Goal: Task Accomplishment & Management: Manage account settings

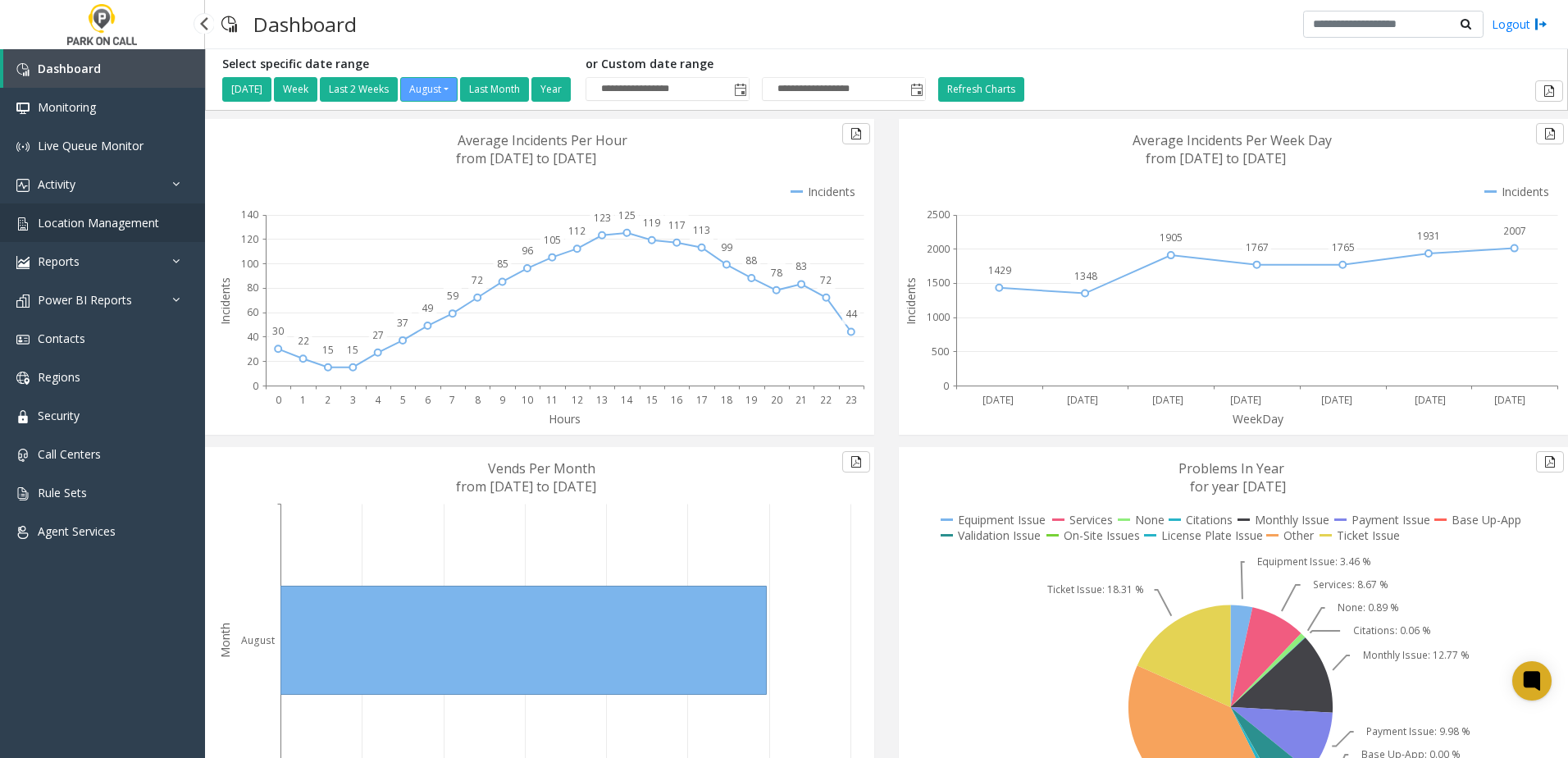
click at [98, 227] on span "Location Management" at bounding box center [98, 223] width 122 height 16
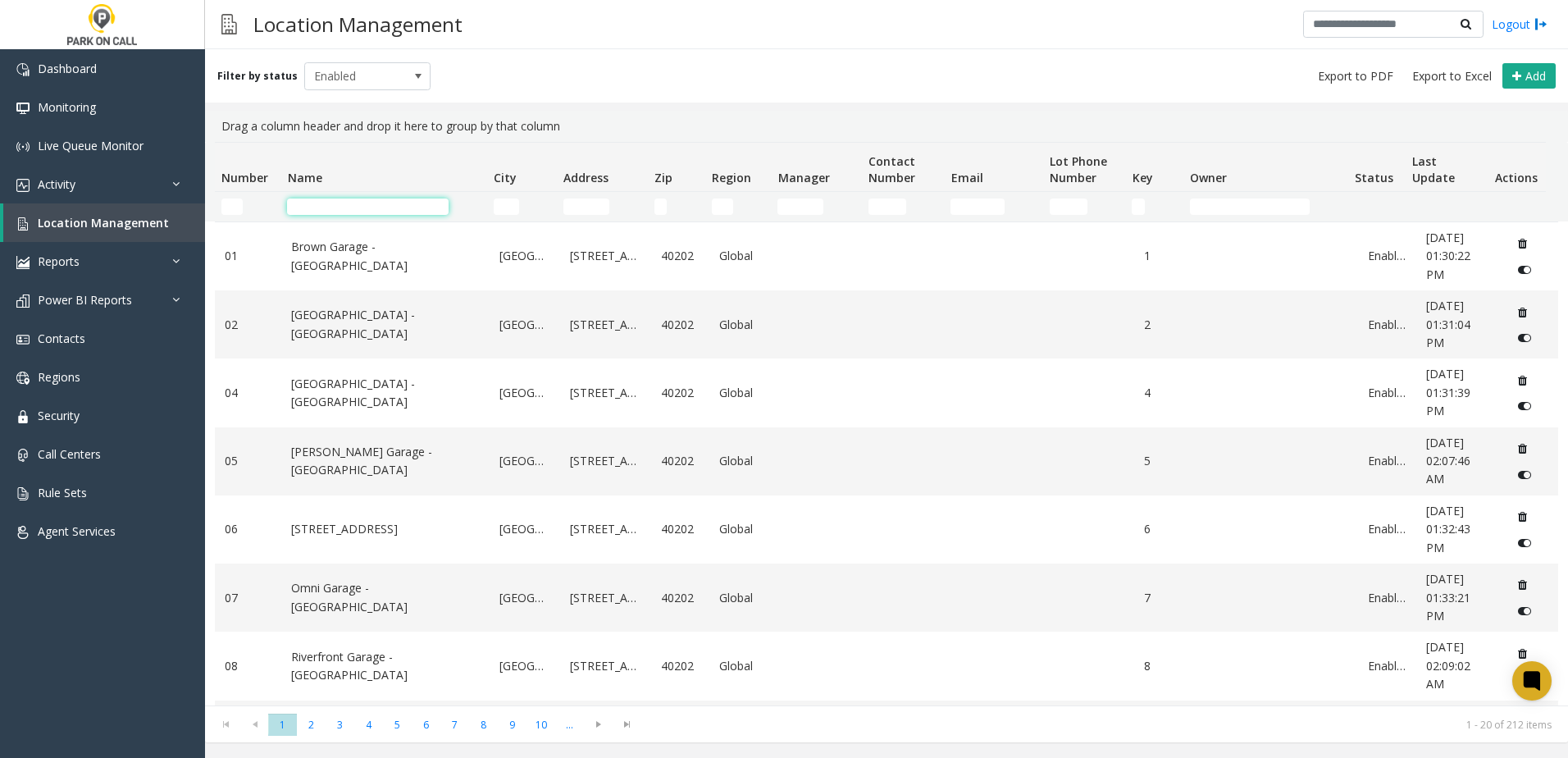
click at [363, 215] on td "Name Filter" at bounding box center [383, 206] width 206 height 29
click at [372, 200] on input "Name Filter" at bounding box center [368, 207] width 161 height 16
click at [365, 201] on input "Name Filter" at bounding box center [368, 207] width 161 height 16
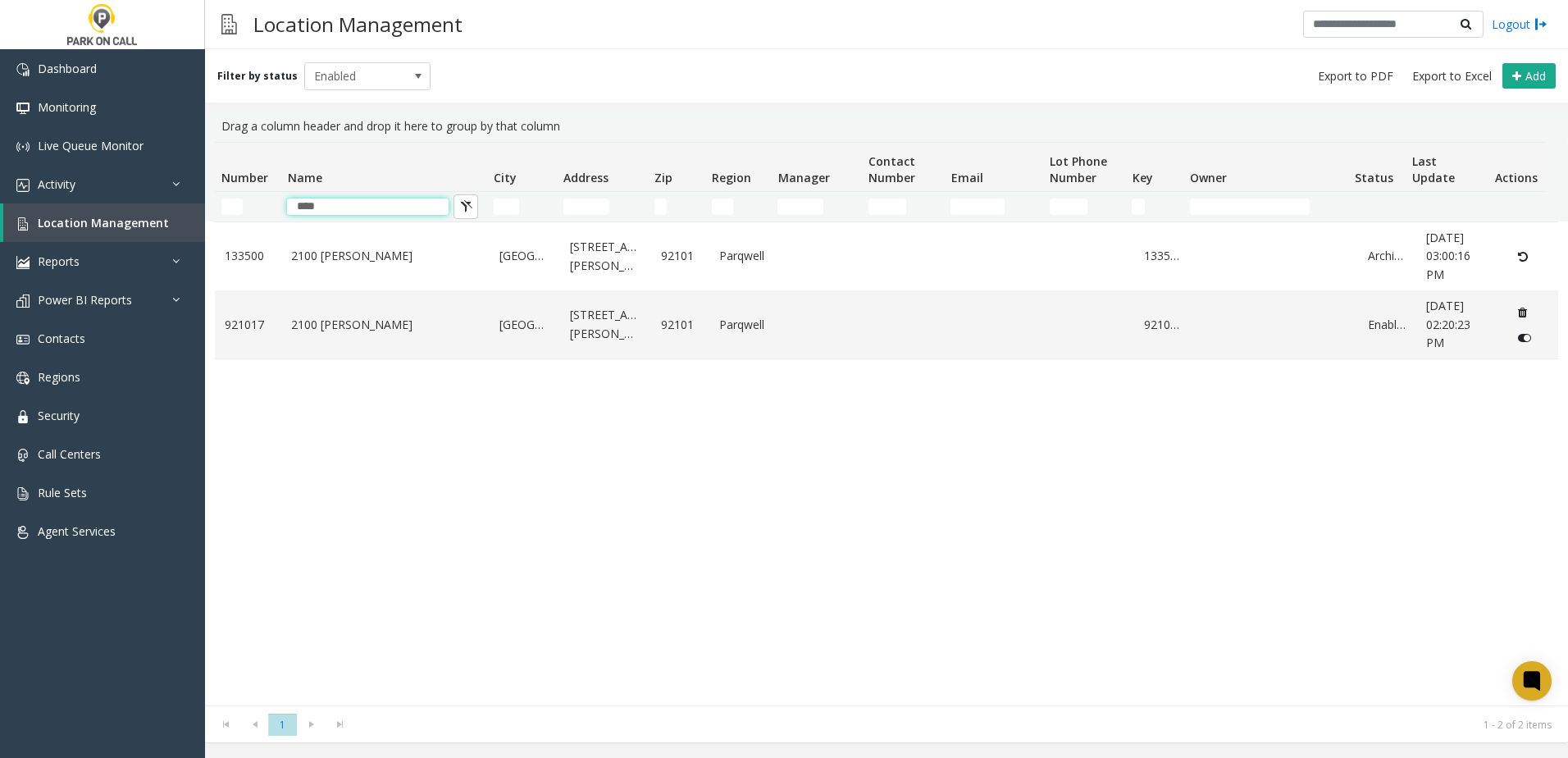
type input "****"
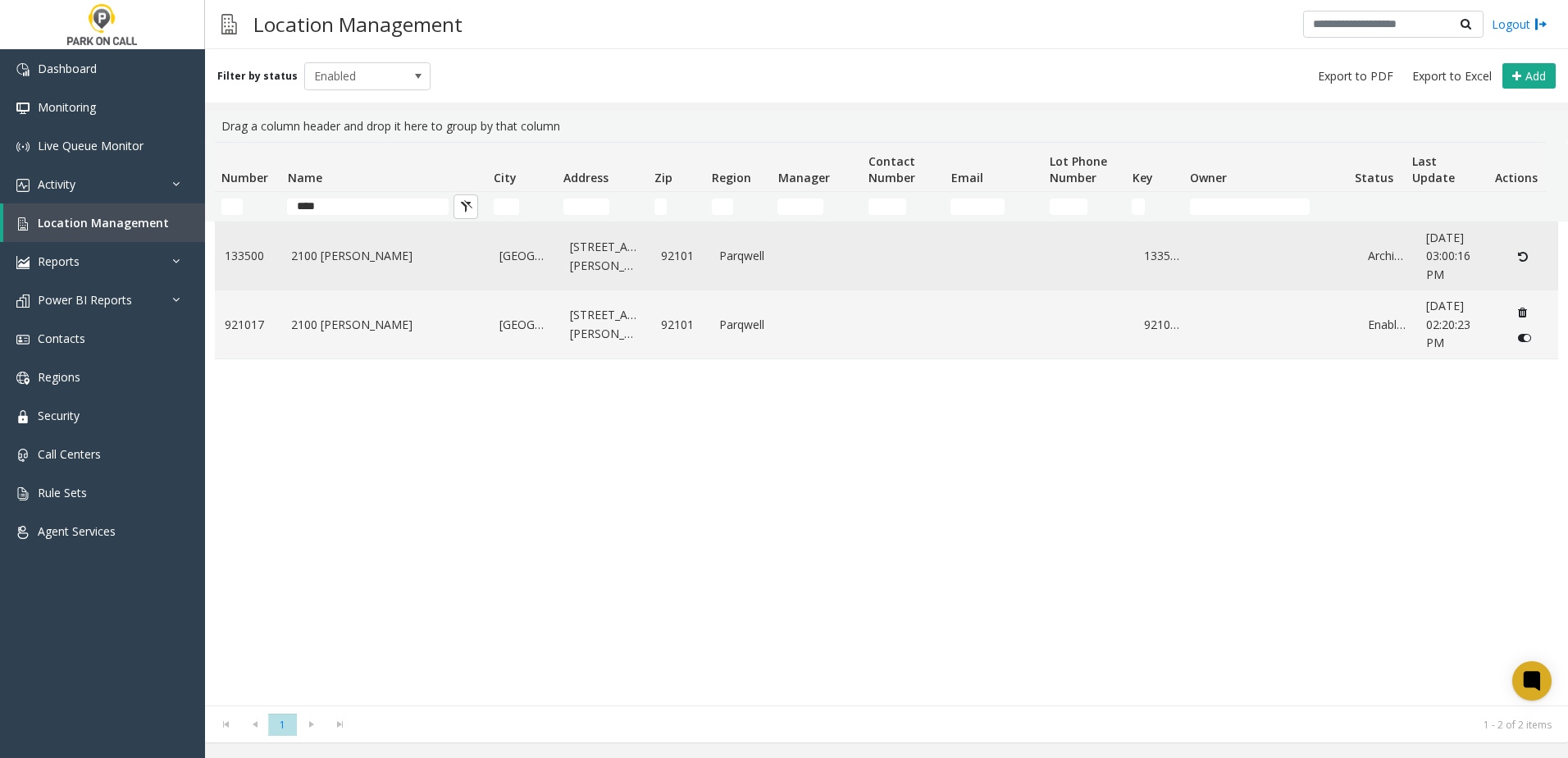
click at [1518, 259] on icon "Data table" at bounding box center [1523, 256] width 10 height 12
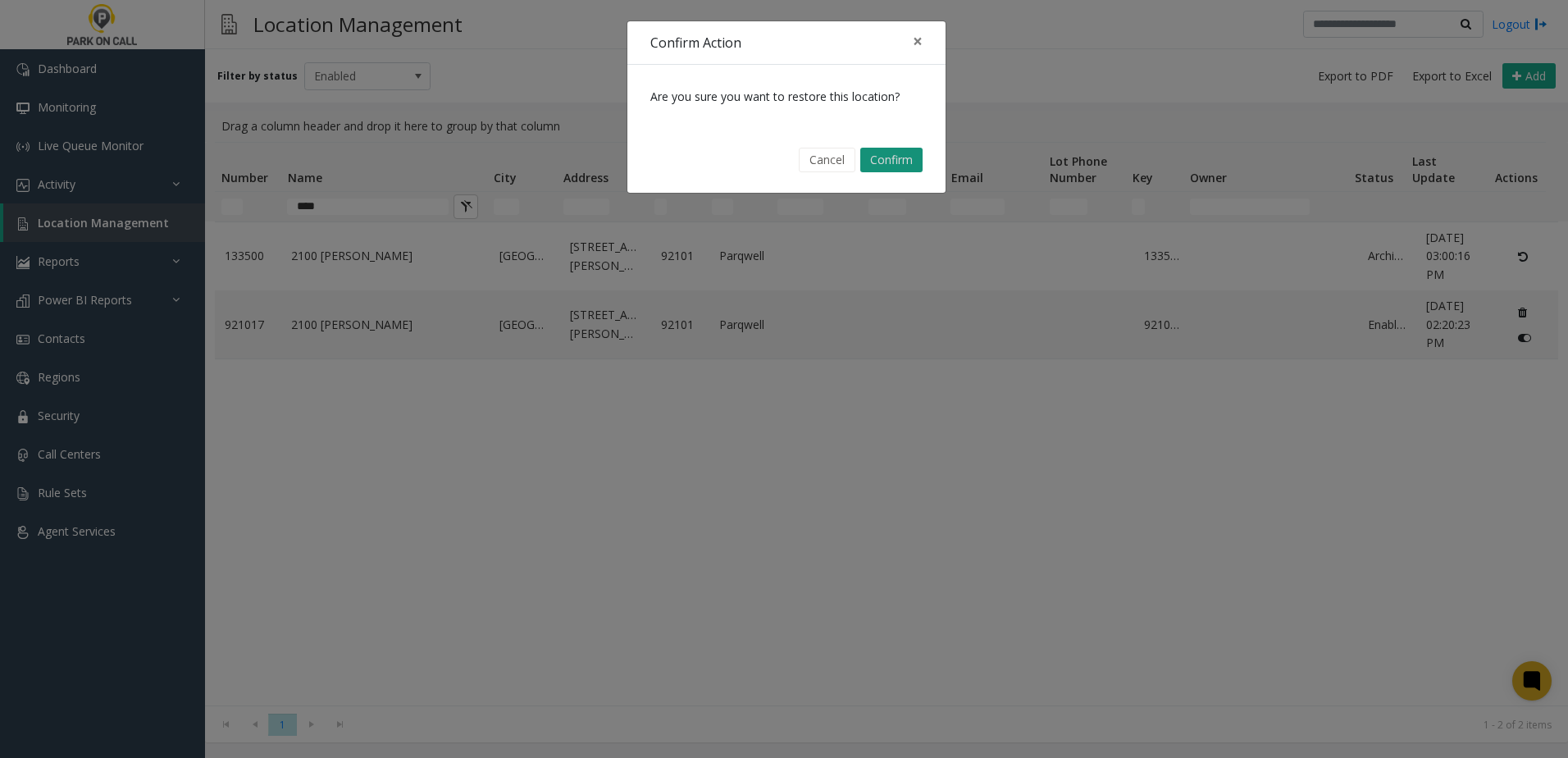
click at [883, 164] on button "Confirm" at bounding box center [891, 160] width 62 height 25
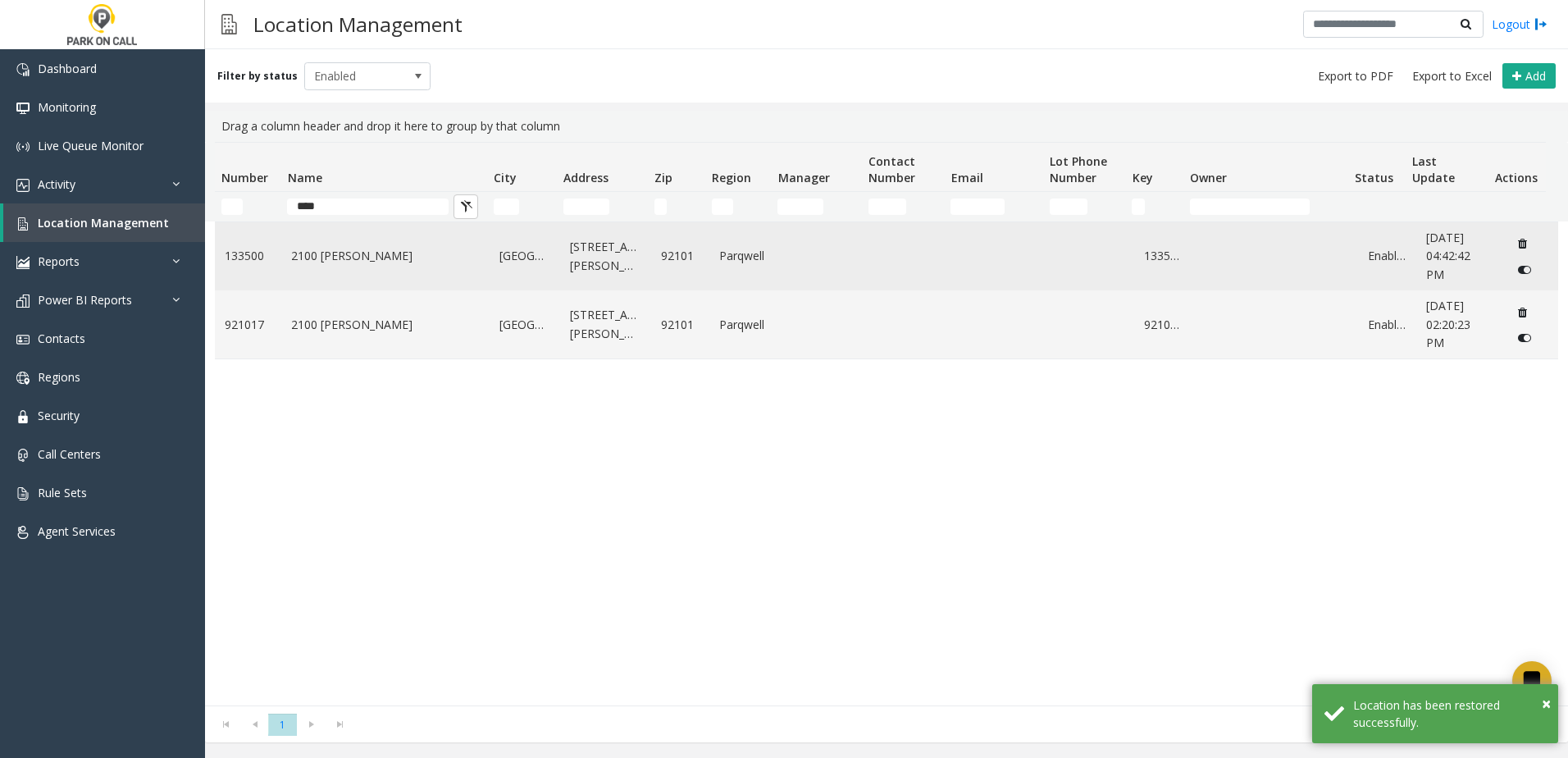
click at [358, 254] on link "2100 [PERSON_NAME]" at bounding box center [385, 255] width 189 height 18
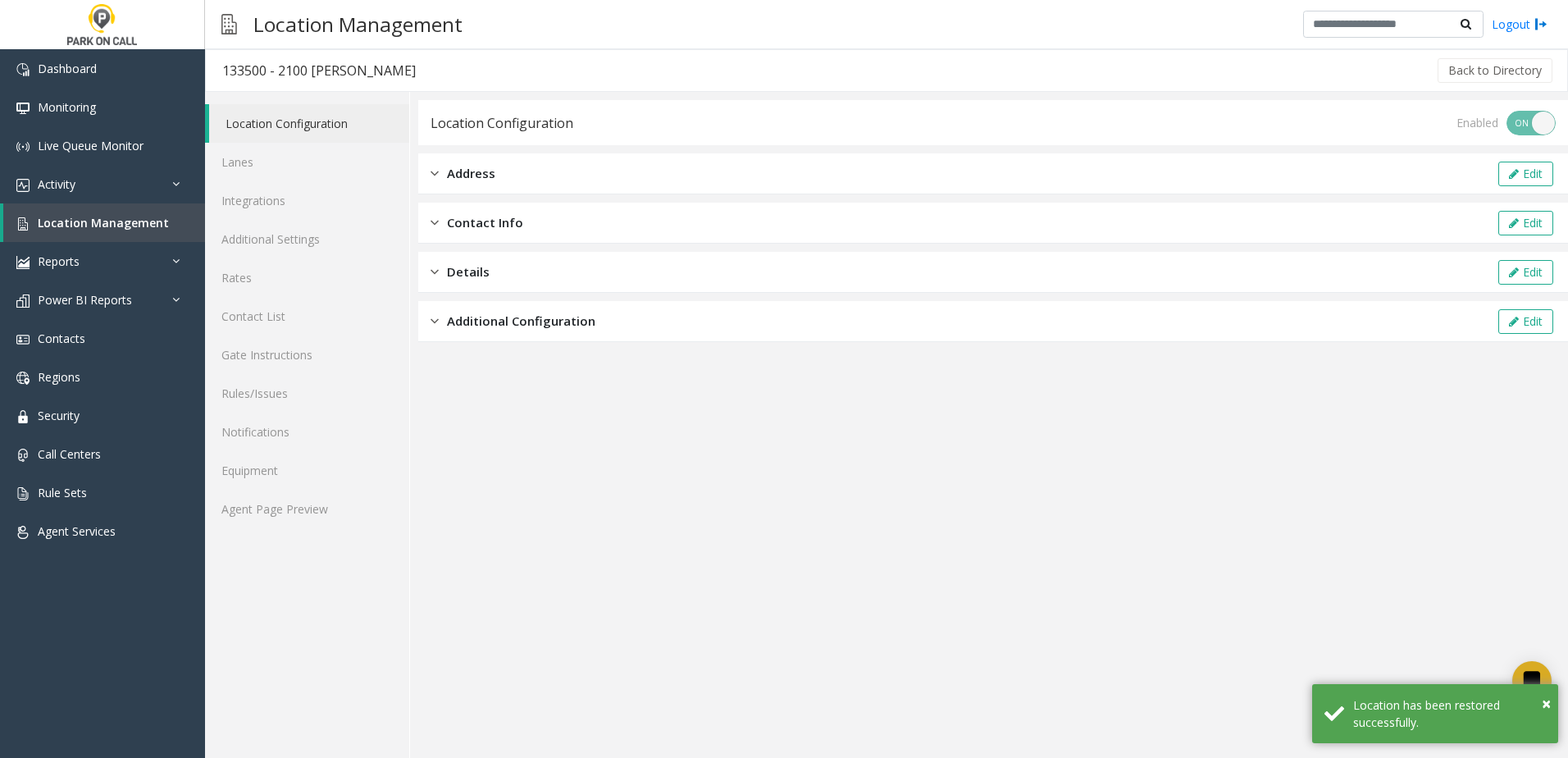
click at [510, 177] on div "Address Edit" at bounding box center [993, 174] width 1150 height 41
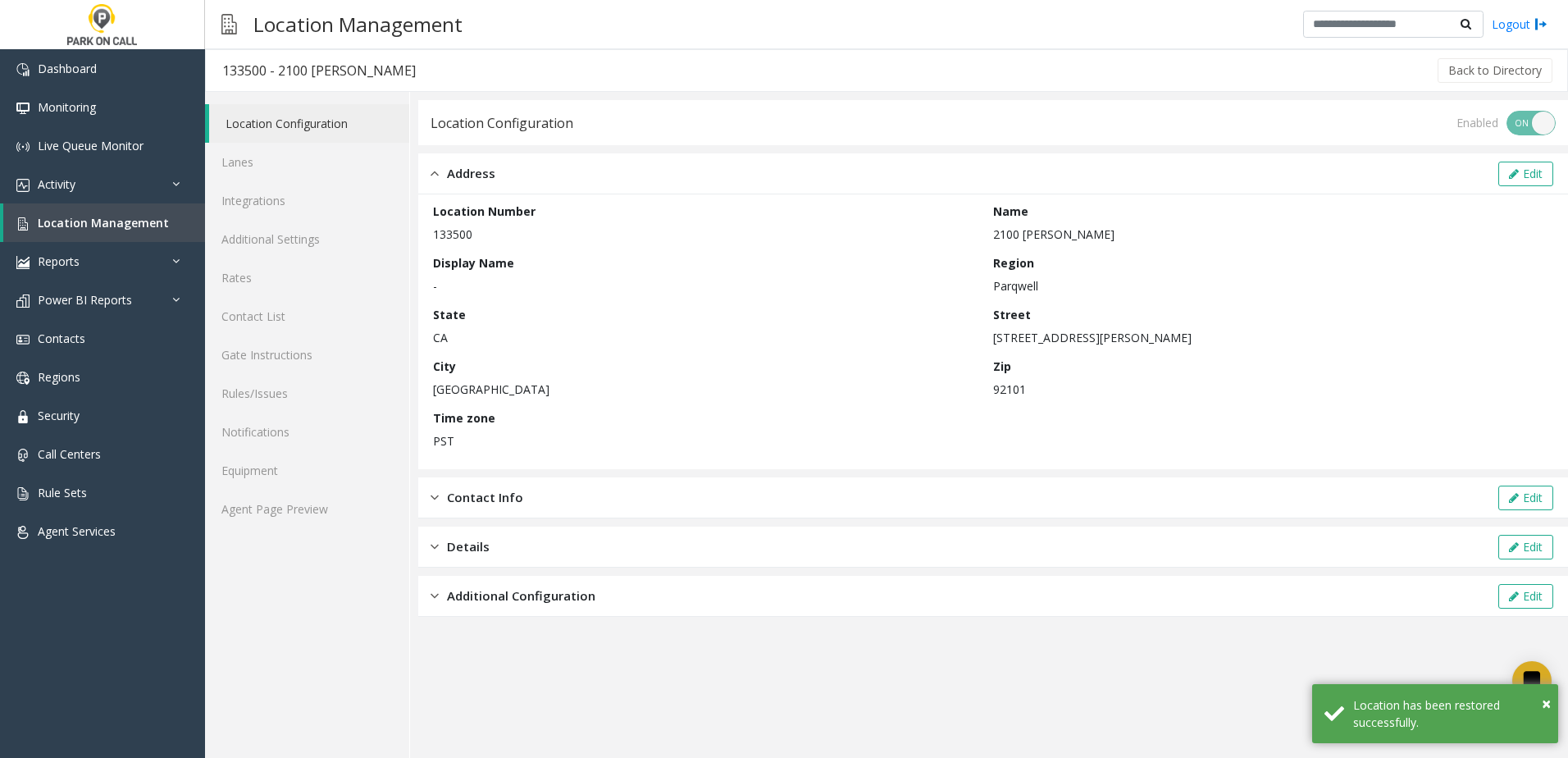
click at [584, 133] on div "Location Configuration Enabled ON OFF" at bounding box center [993, 122] width 1150 height 45
click at [1533, 117] on div "Enabled ON OFF" at bounding box center [1507, 123] width 99 height 25
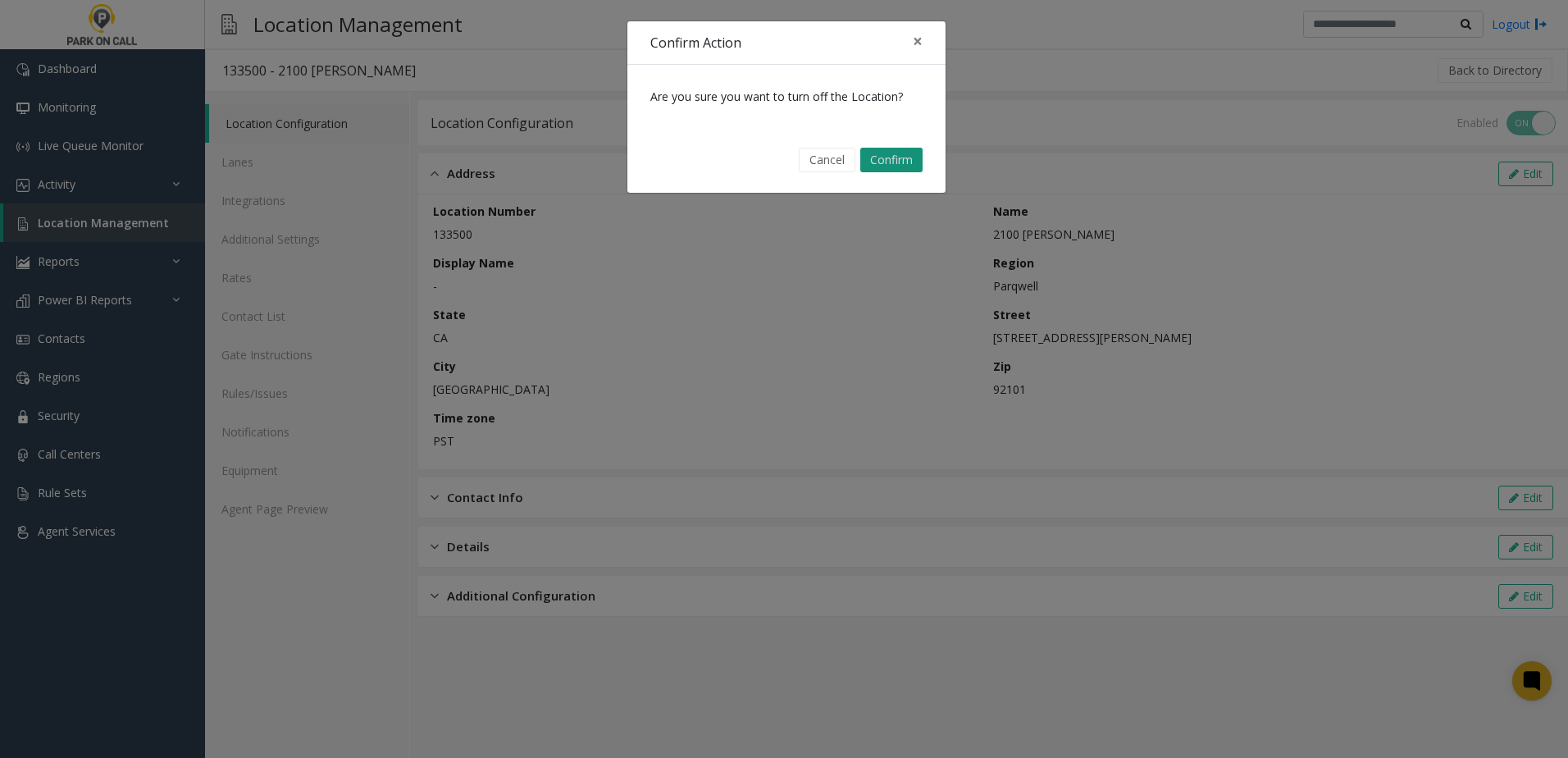
click at [922, 154] on button "Confirm" at bounding box center [891, 160] width 62 height 25
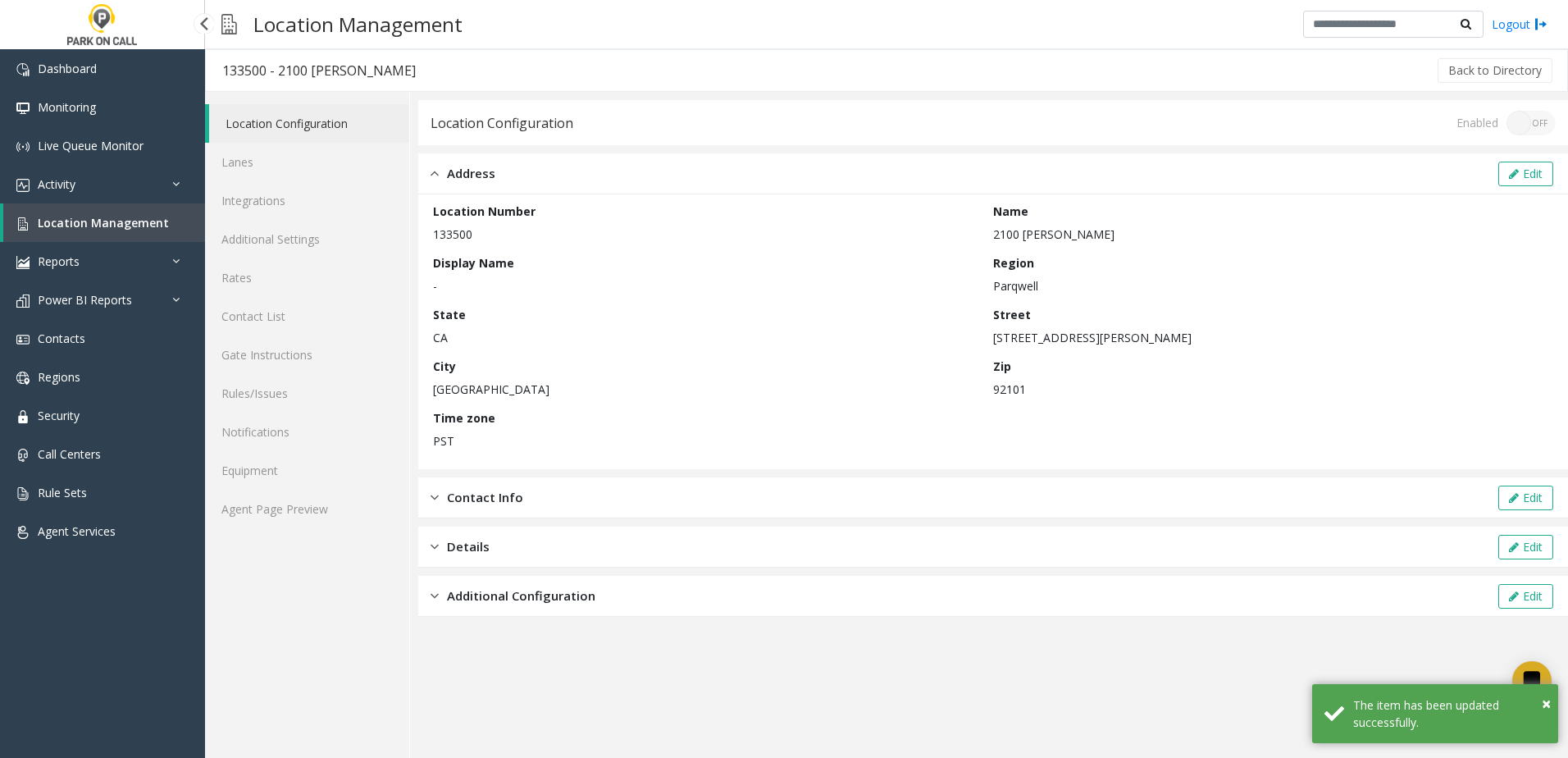
click at [143, 231] on link "Location Management" at bounding box center [105, 222] width 202 height 38
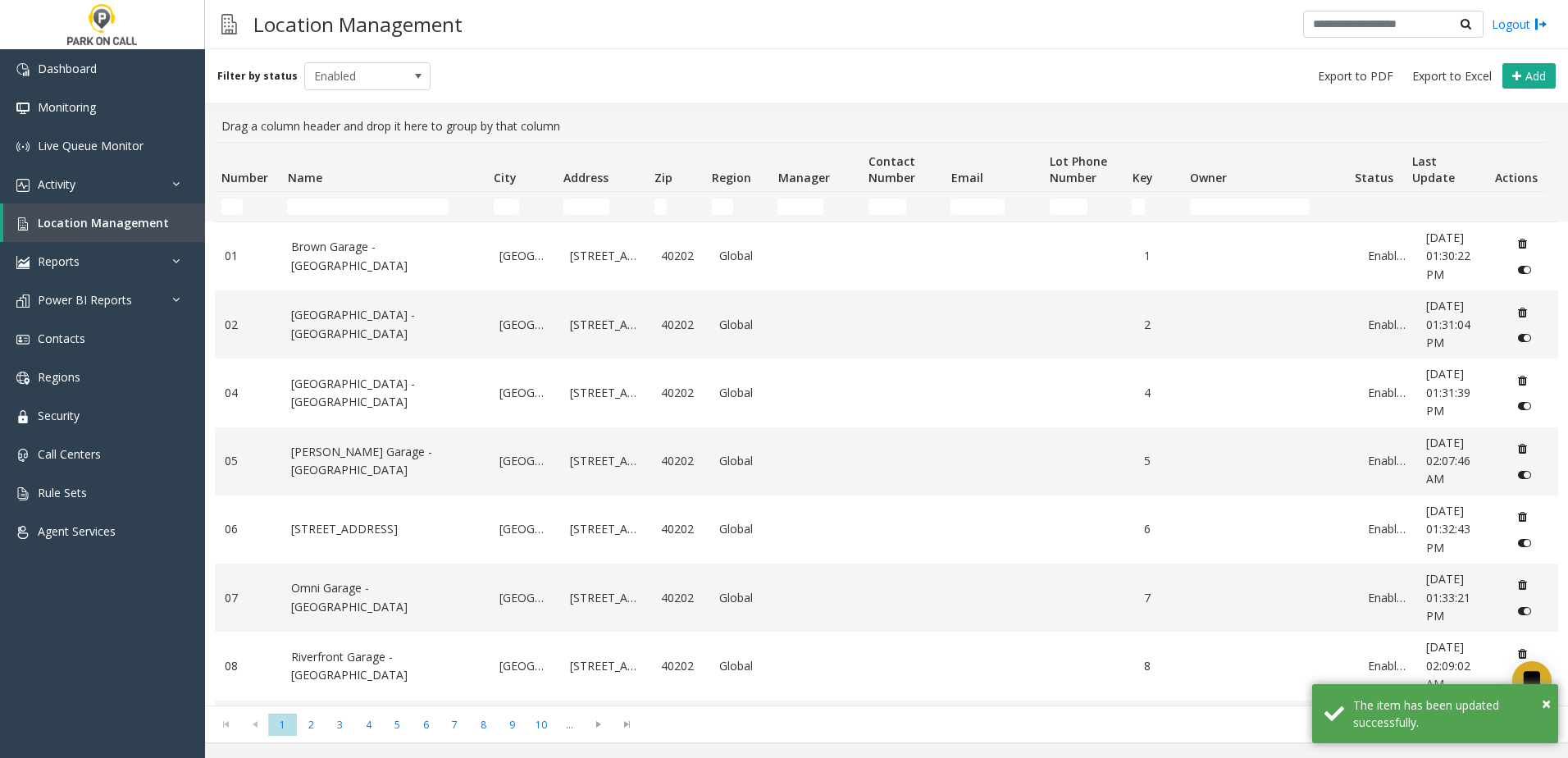
click at [327, 198] on td "Name Filter" at bounding box center [383, 206] width 206 height 29
click at [330, 207] on input "Name Filter" at bounding box center [368, 207] width 161 height 16
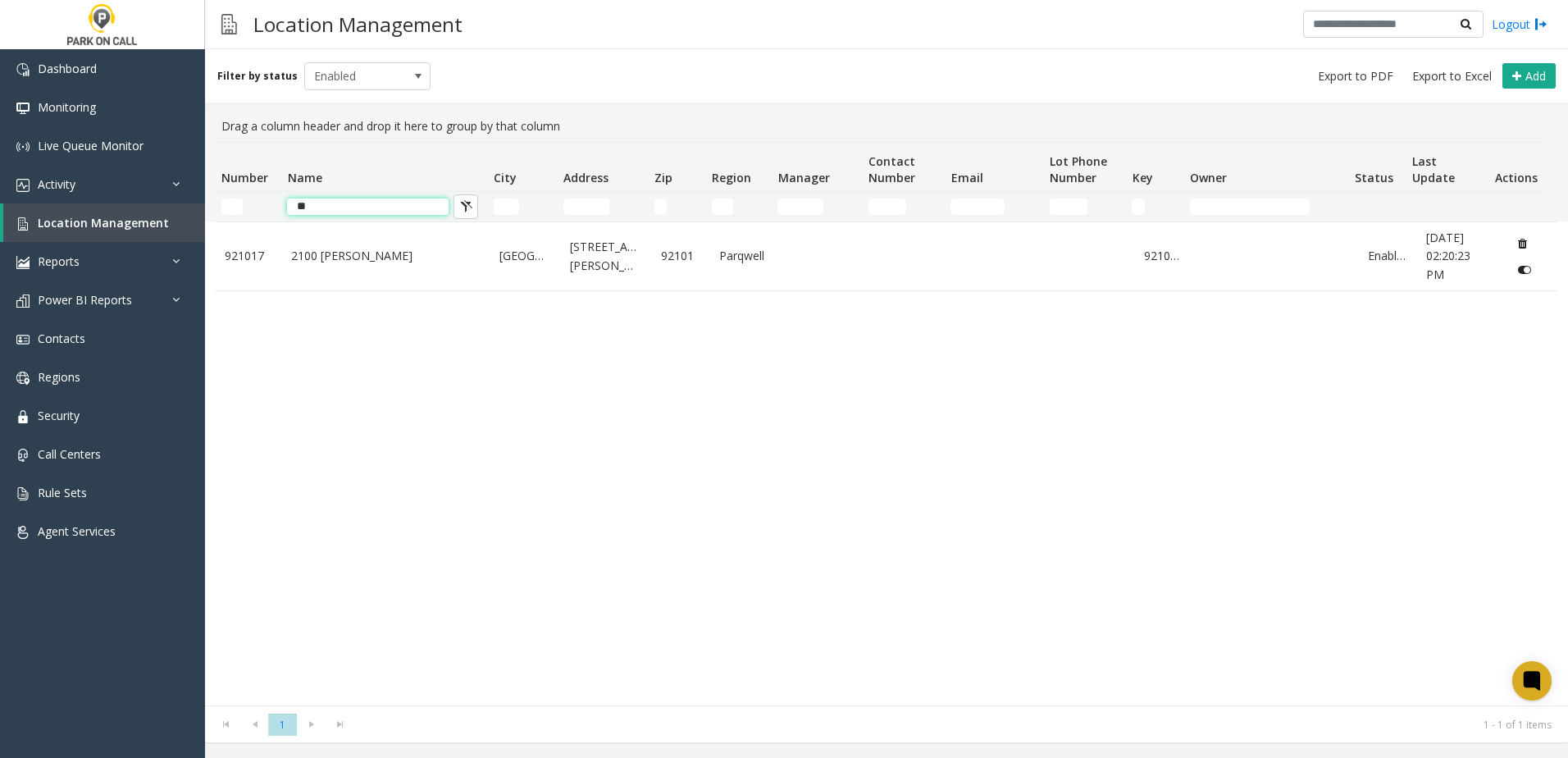
type input "*"
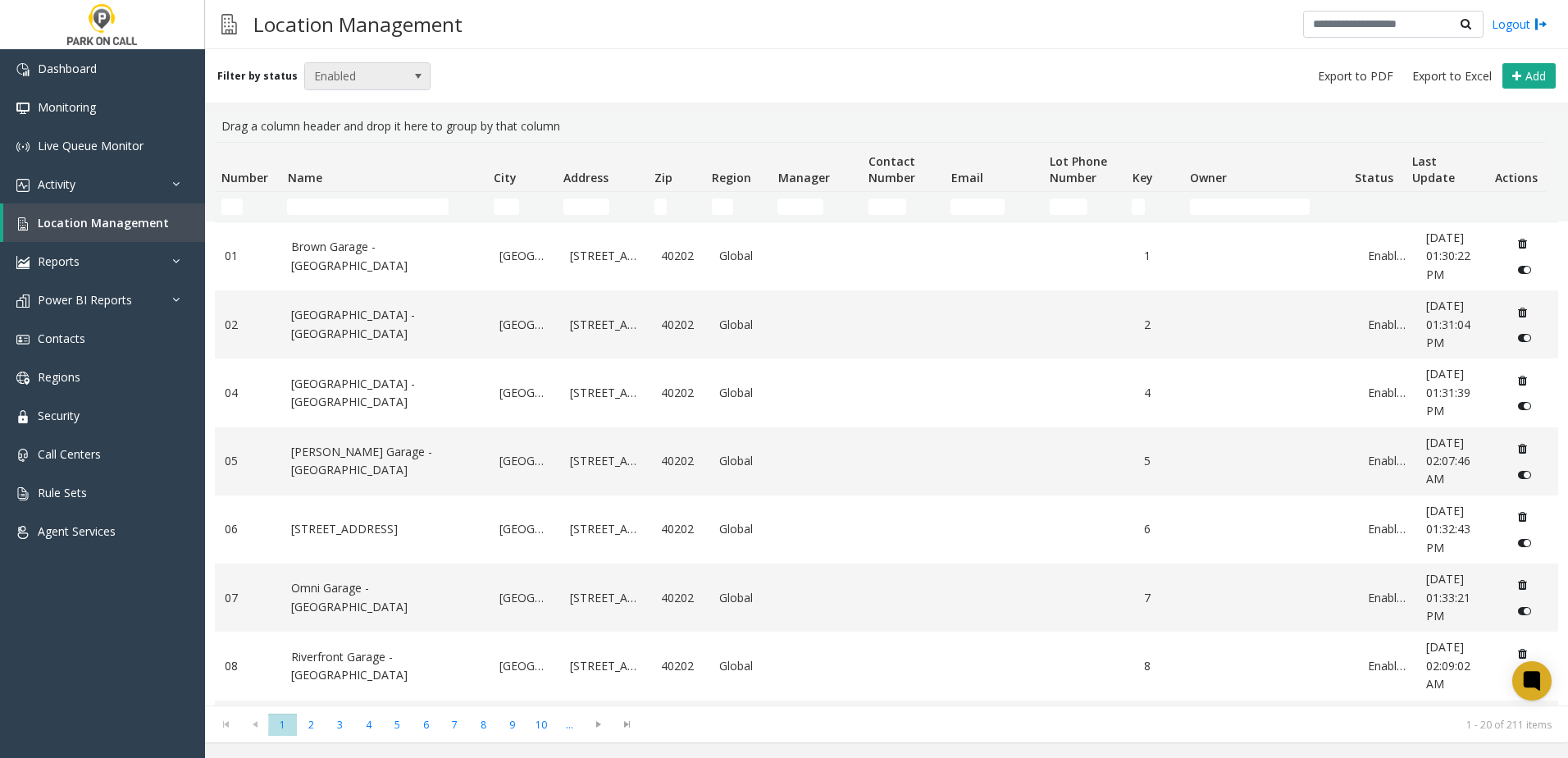
click at [352, 80] on span "Enabled" at bounding box center [355, 76] width 100 height 27
click at [343, 144] on li "Disabled" at bounding box center [361, 147] width 122 height 22
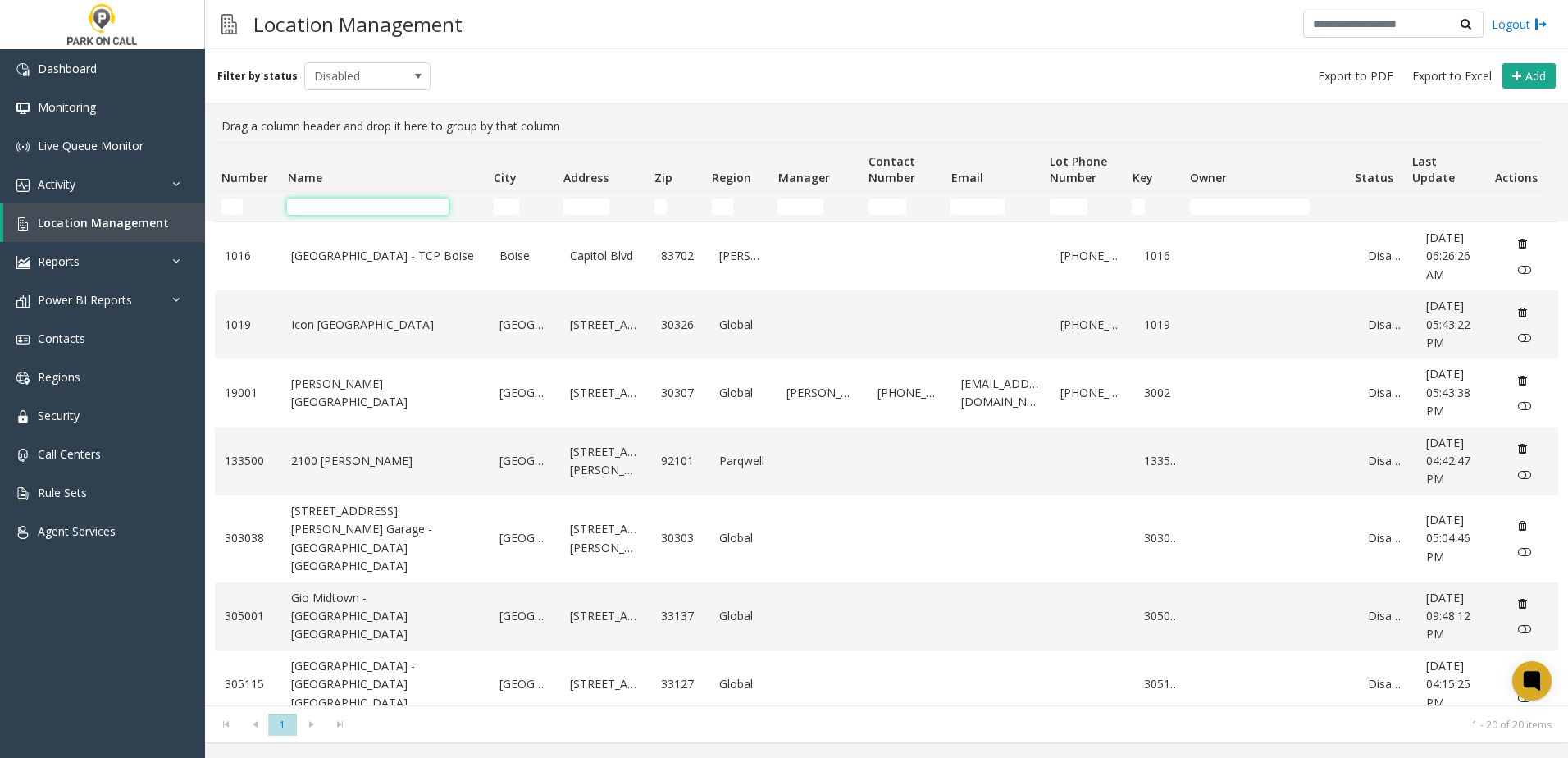
click at [349, 207] on input "Name Filter" at bounding box center [368, 207] width 161 height 16
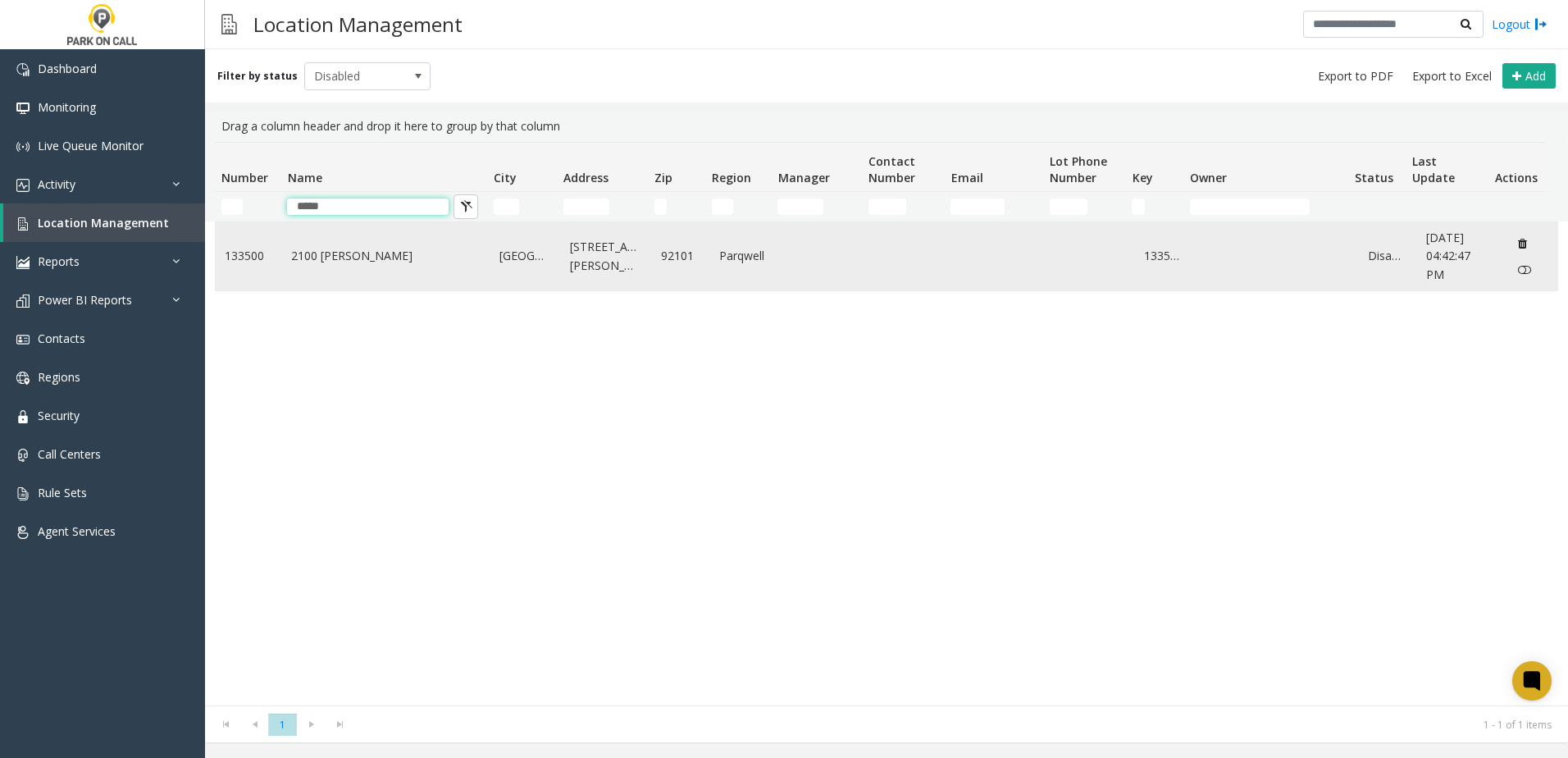
type input "*****"
click at [967, 274] on td "Data table" at bounding box center [1001, 256] width 100 height 68
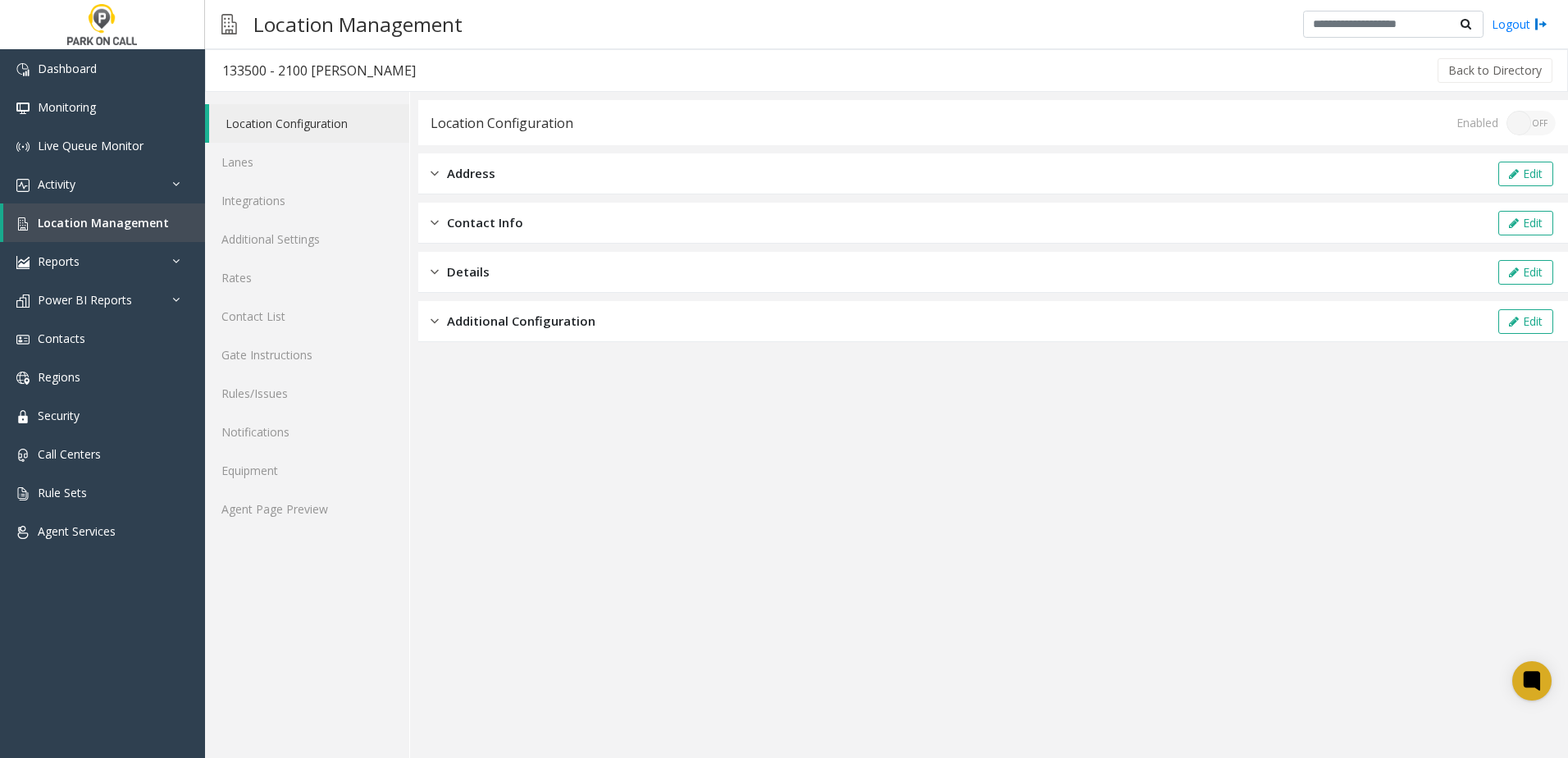
click at [500, 177] on div "Address Edit" at bounding box center [993, 174] width 1150 height 41
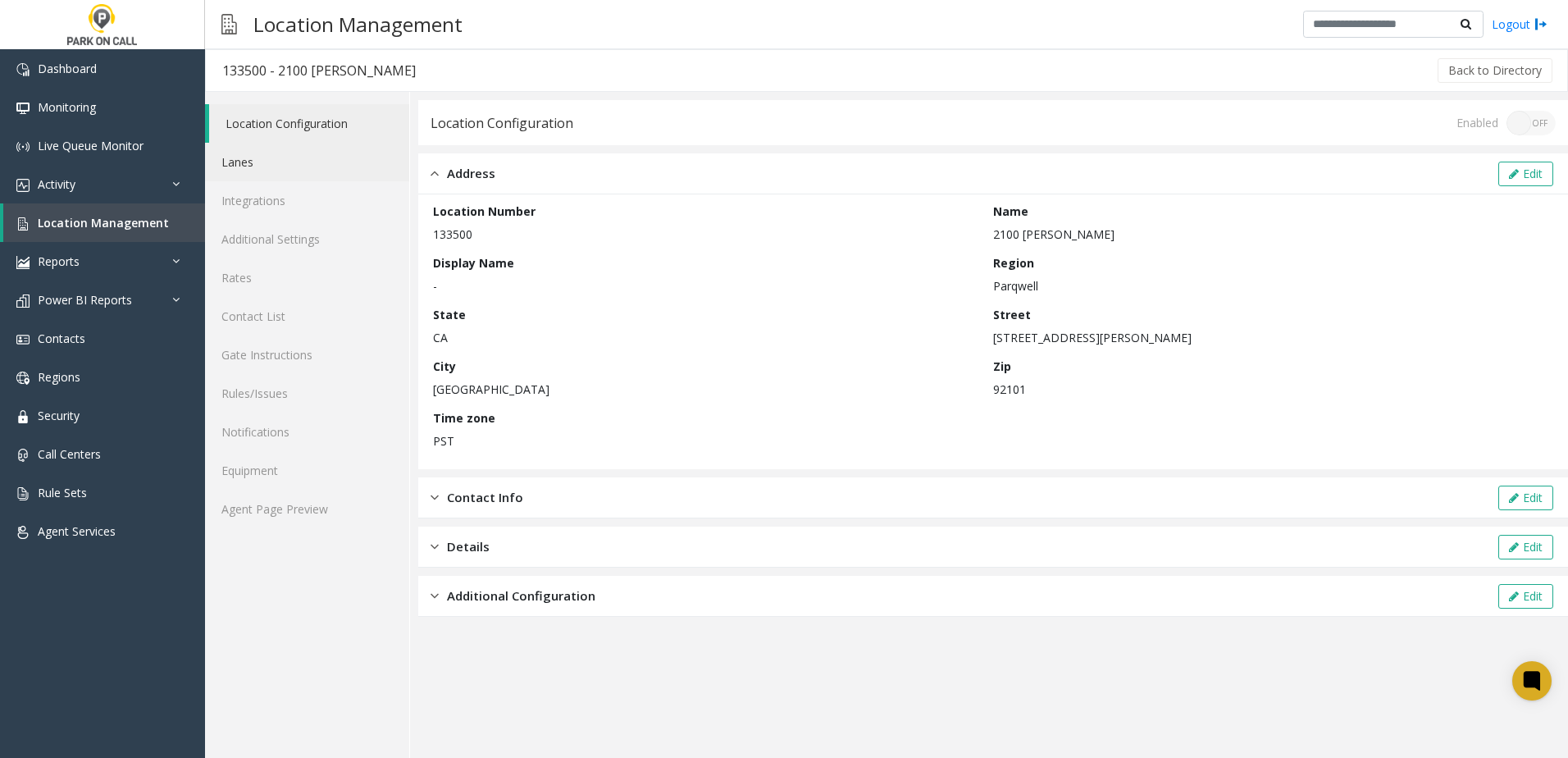
click at [255, 152] on link "Lanes" at bounding box center [307, 161] width 204 height 38
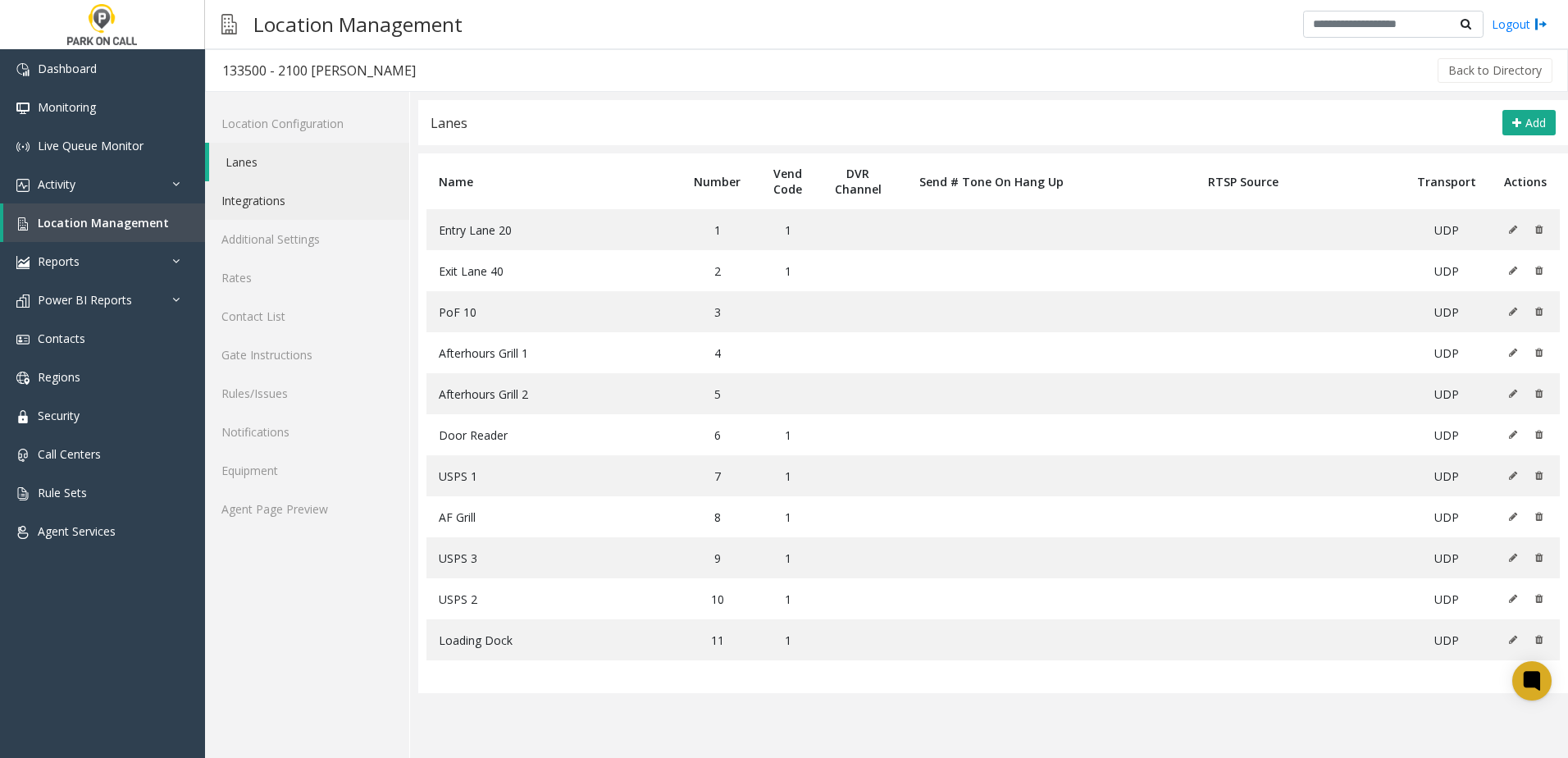
click at [278, 216] on link "Integrations" at bounding box center [307, 199] width 204 height 38
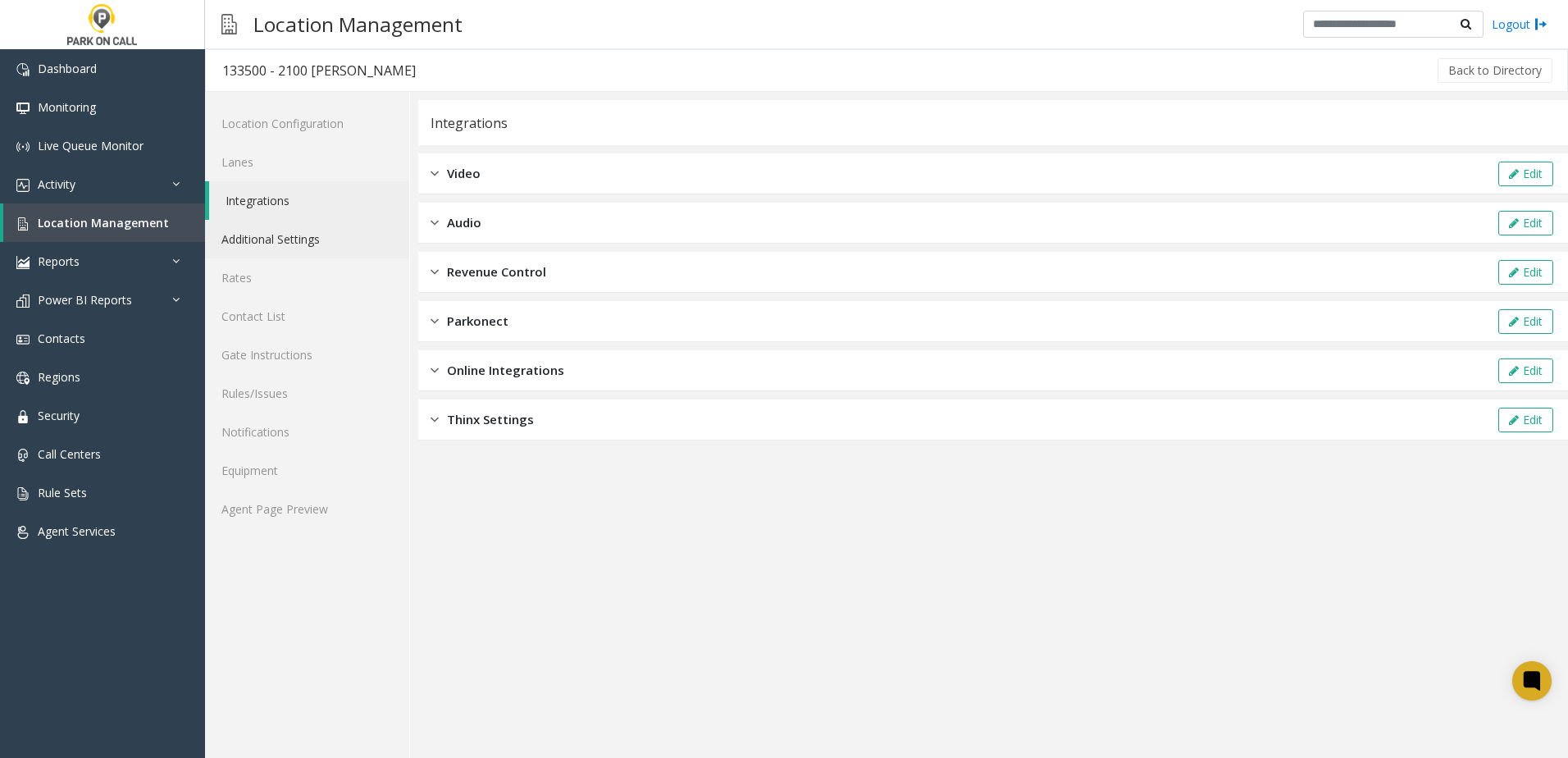
click at [288, 250] on link "Additional Settings" at bounding box center [307, 238] width 204 height 38
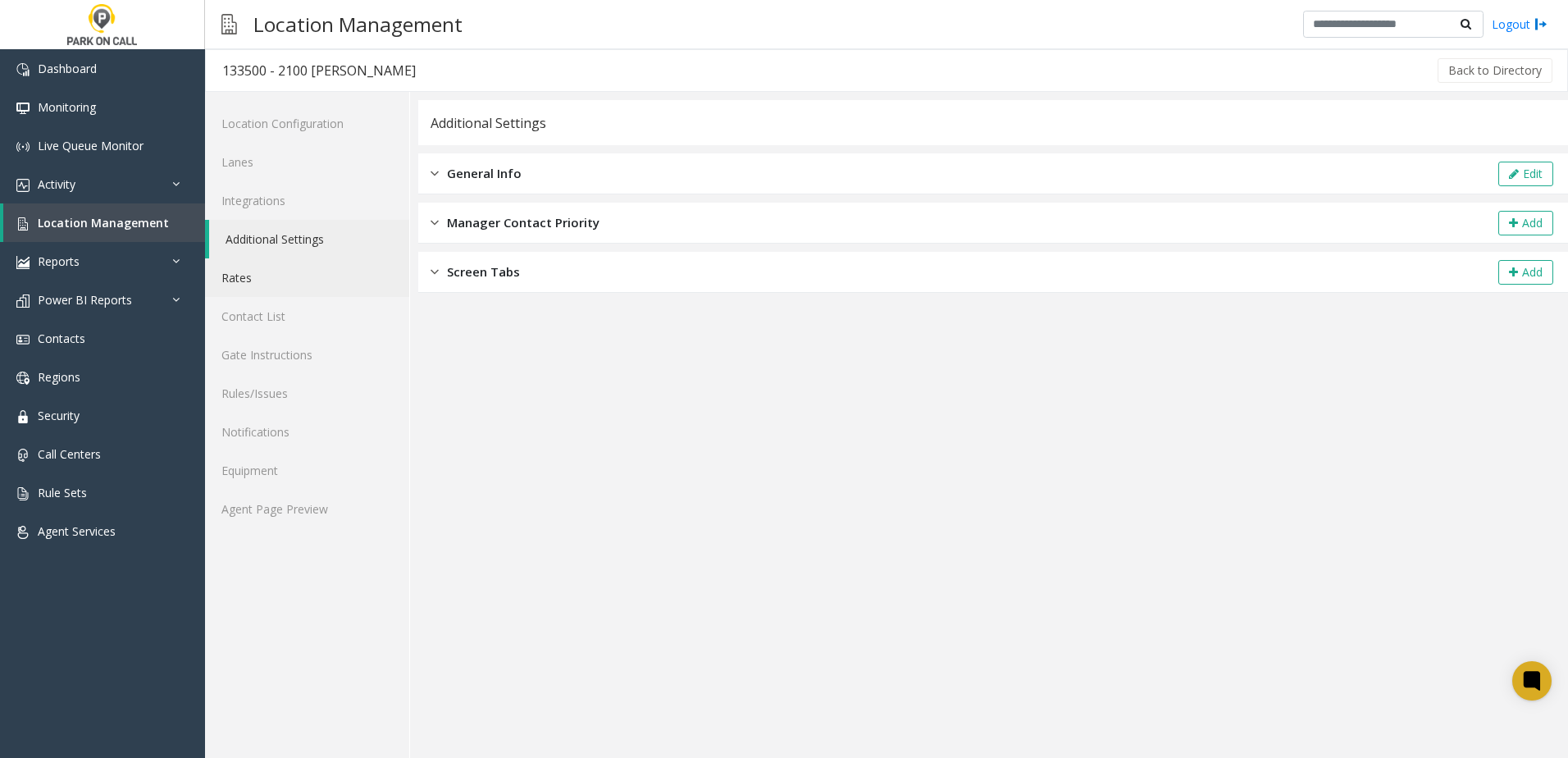
click at [288, 278] on link "Rates" at bounding box center [307, 277] width 204 height 38
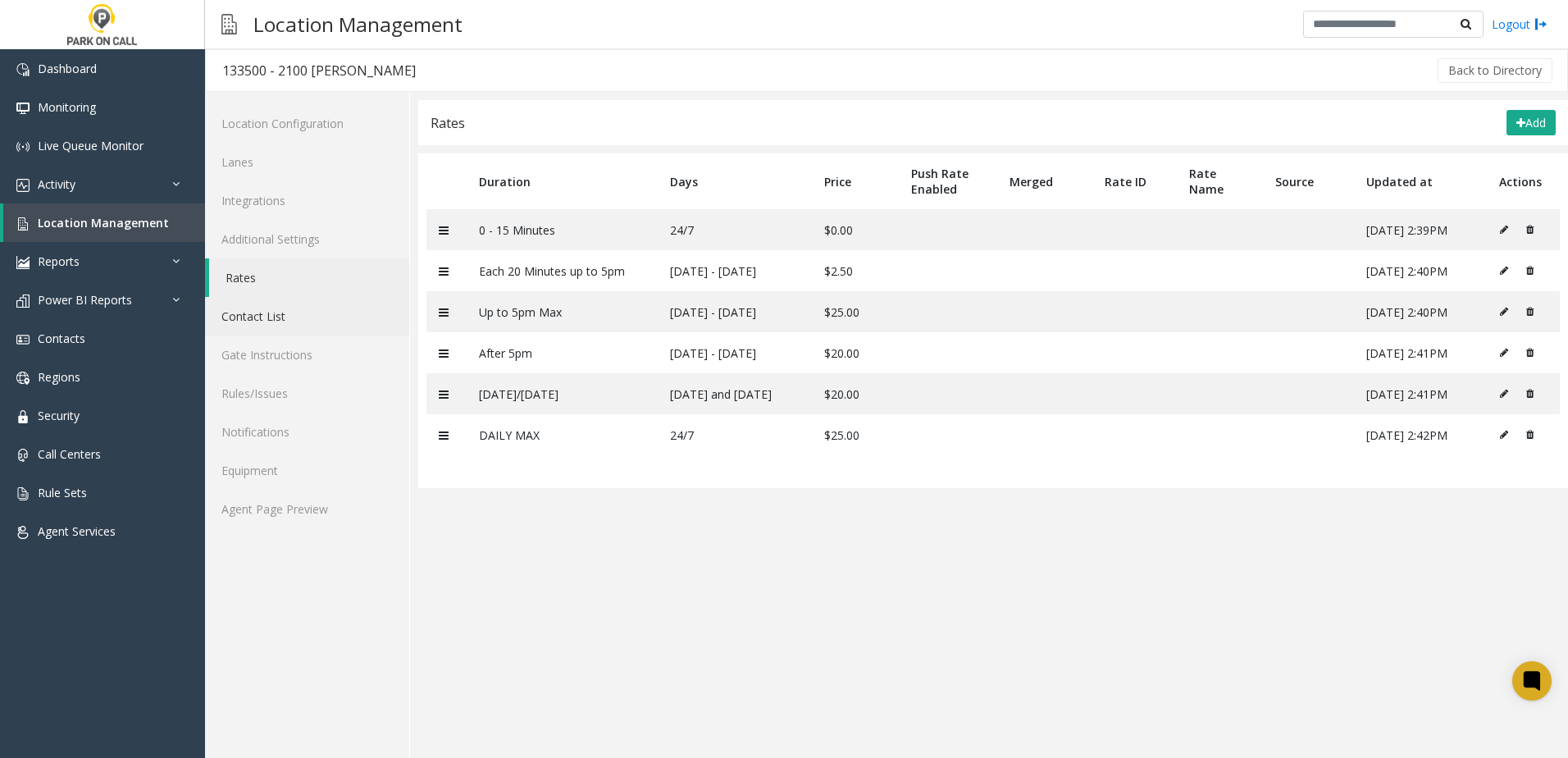
click at [294, 311] on link "Contact List" at bounding box center [307, 316] width 204 height 38
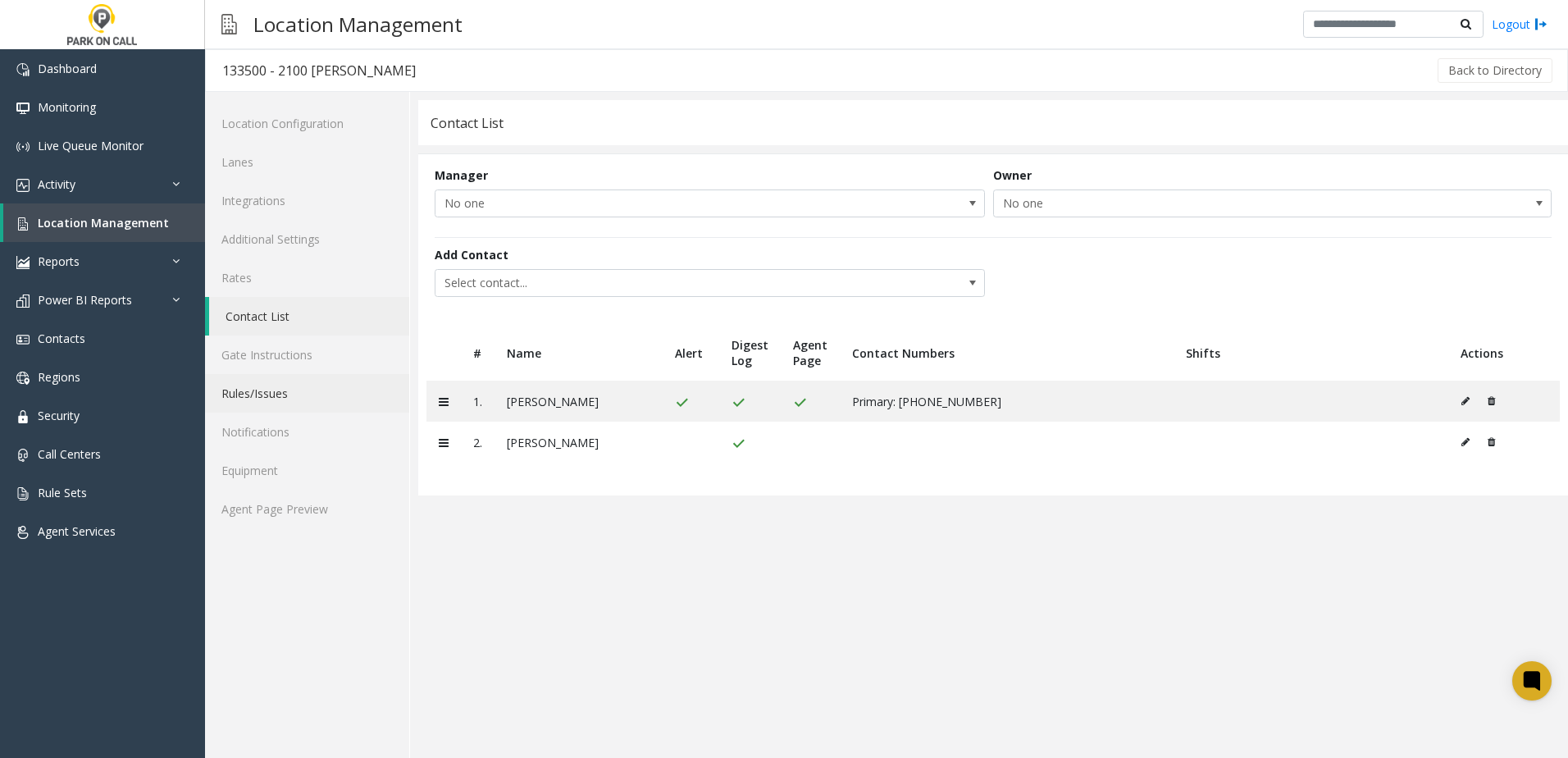
click at [295, 378] on link "Rules/Issues" at bounding box center [307, 393] width 204 height 38
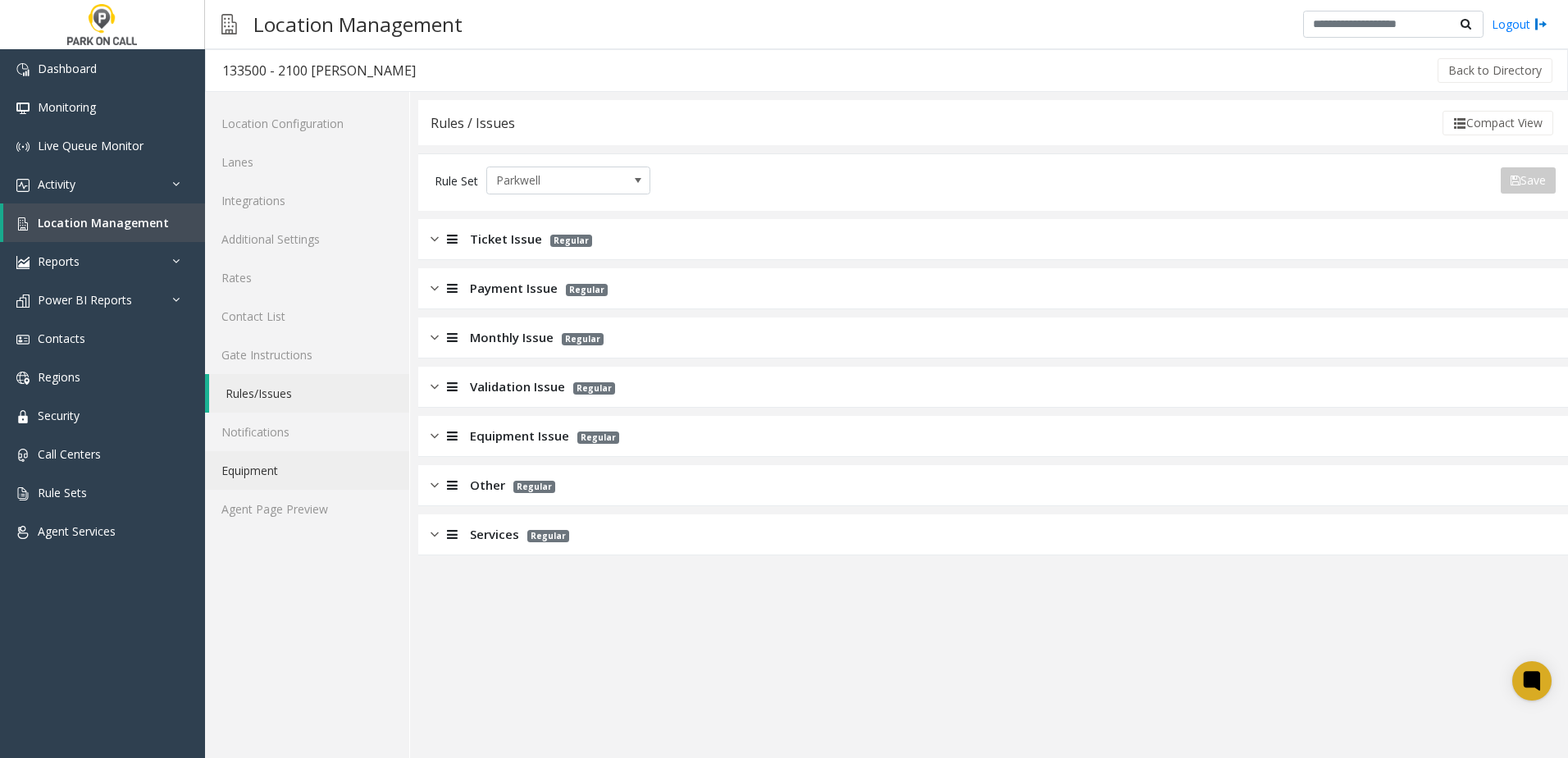
click at [290, 453] on link "Equipment" at bounding box center [307, 470] width 204 height 38
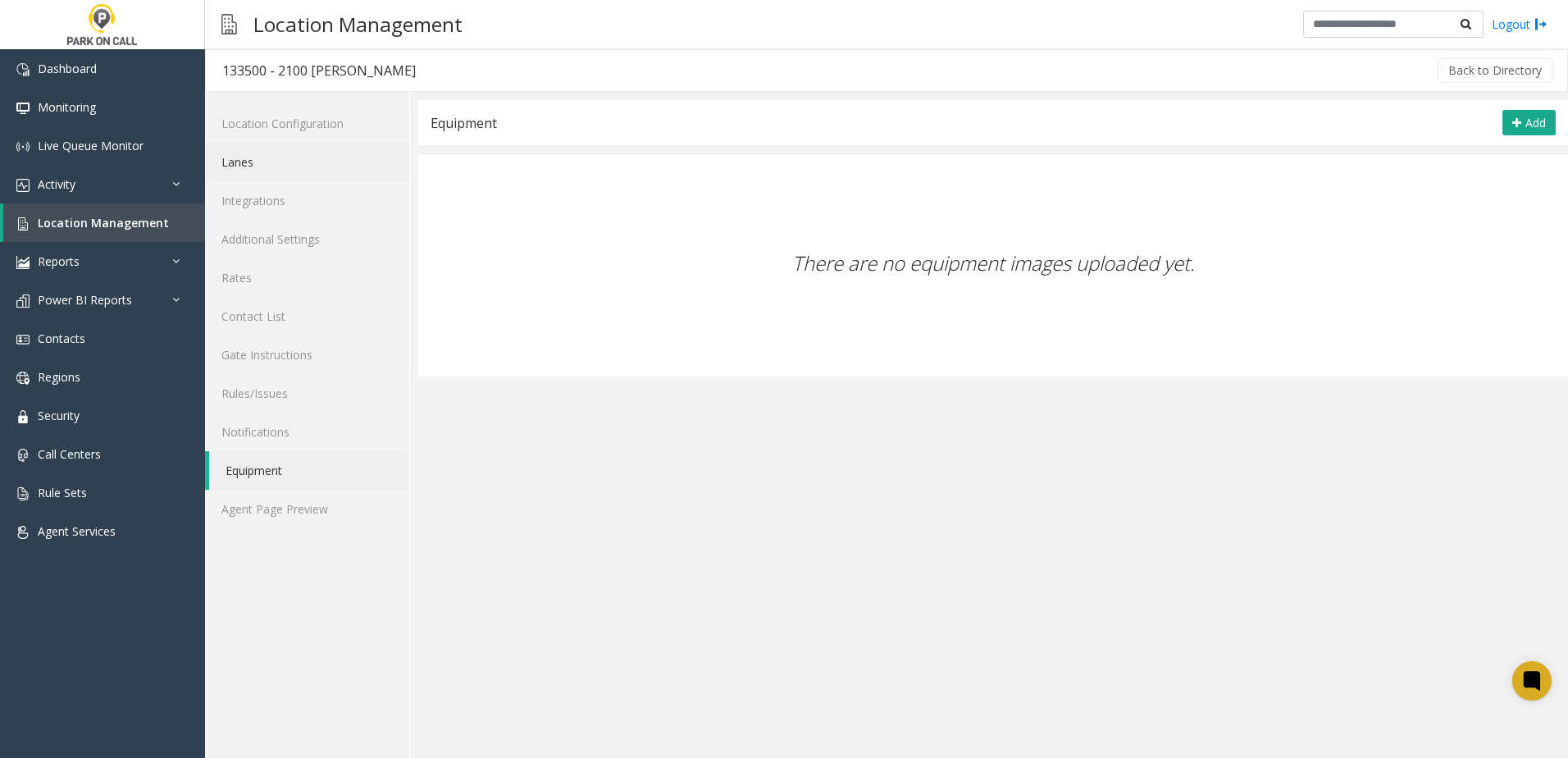
click at [292, 145] on link "Lanes" at bounding box center [307, 161] width 204 height 38
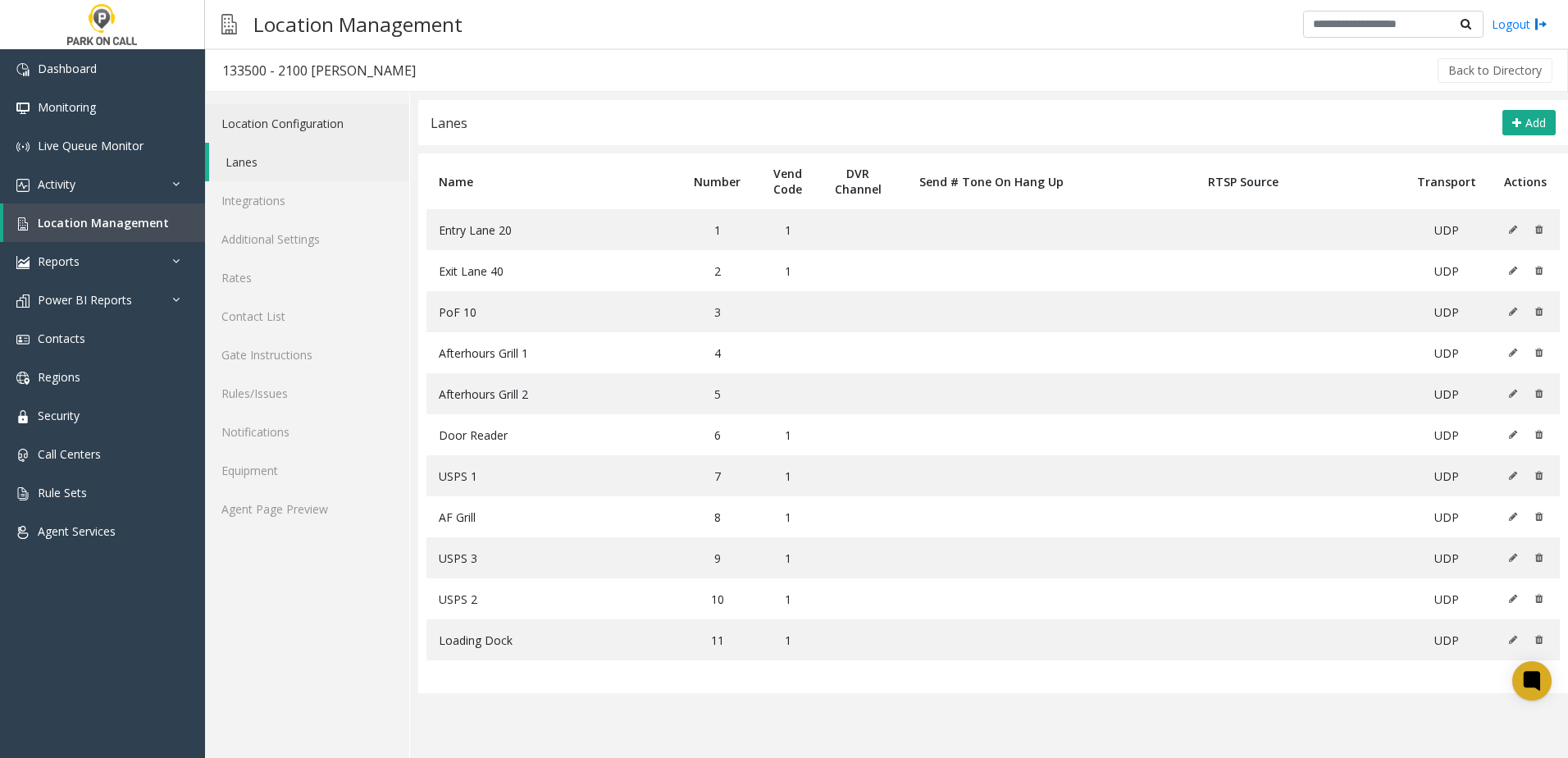
click at [302, 131] on link "Location Configuration" at bounding box center [307, 122] width 204 height 38
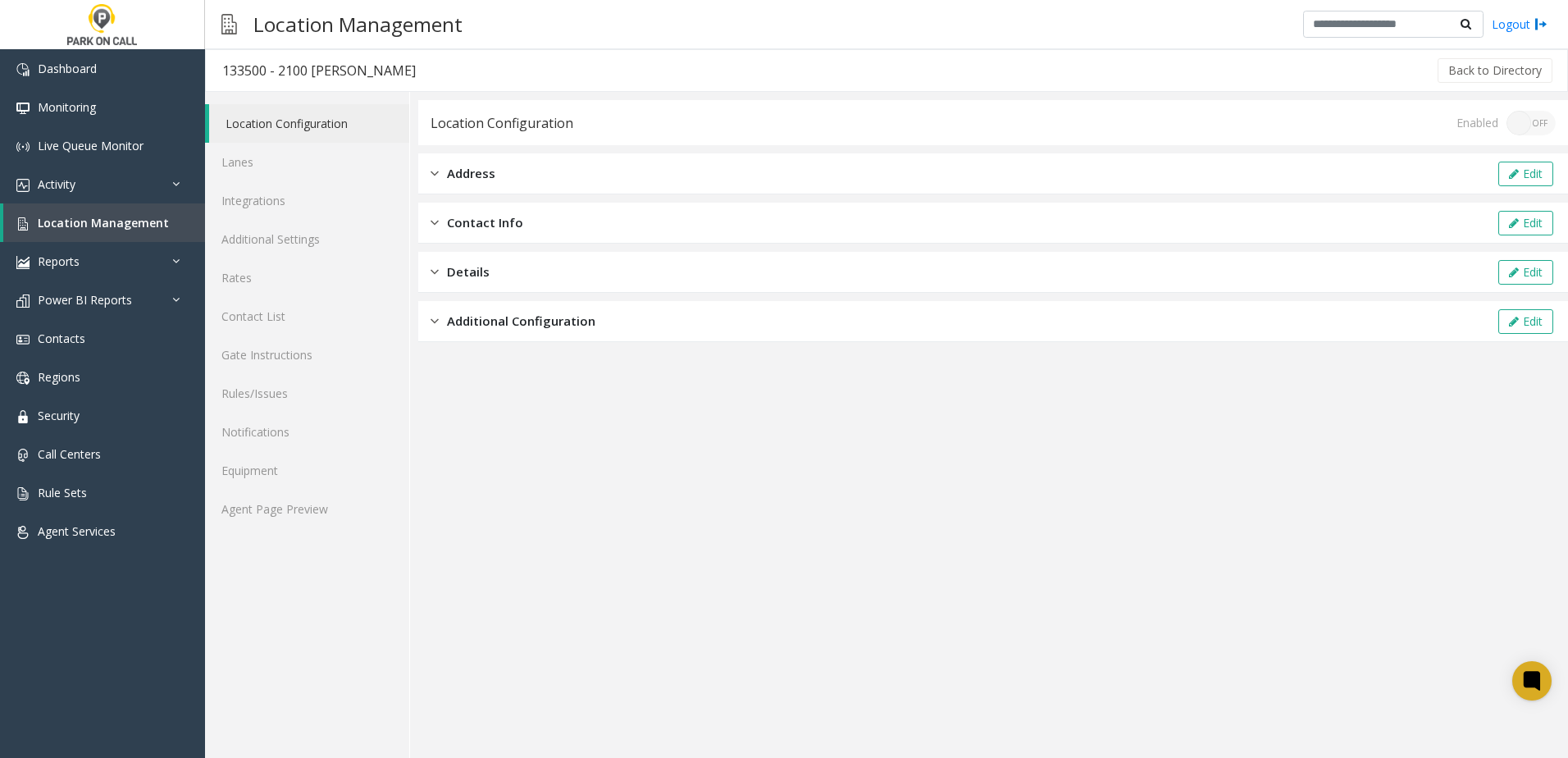
click at [1266, 173] on div "Address Edit" at bounding box center [993, 174] width 1150 height 41
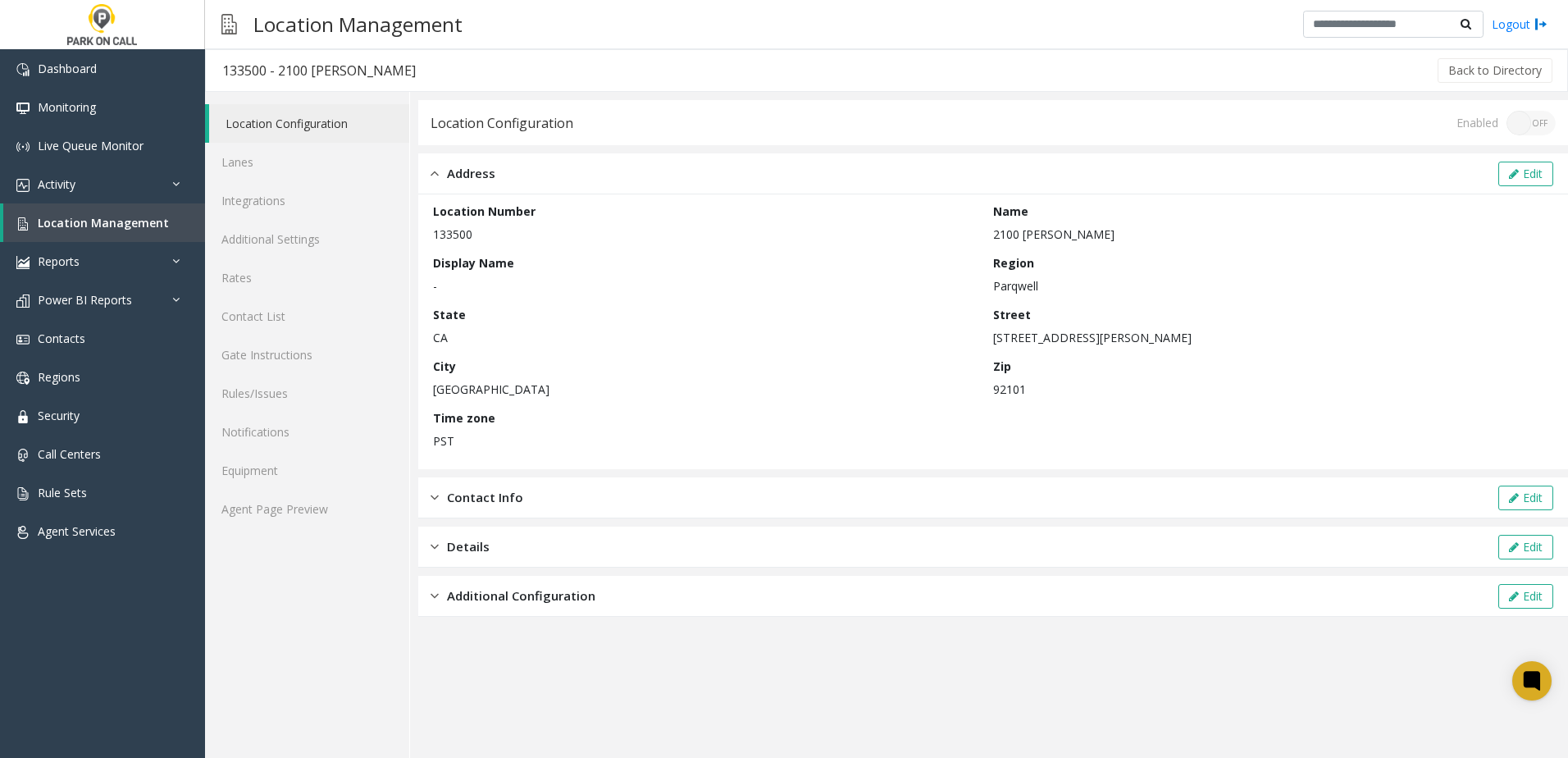
click at [1219, 190] on div "Address Edit" at bounding box center [993, 174] width 1150 height 41
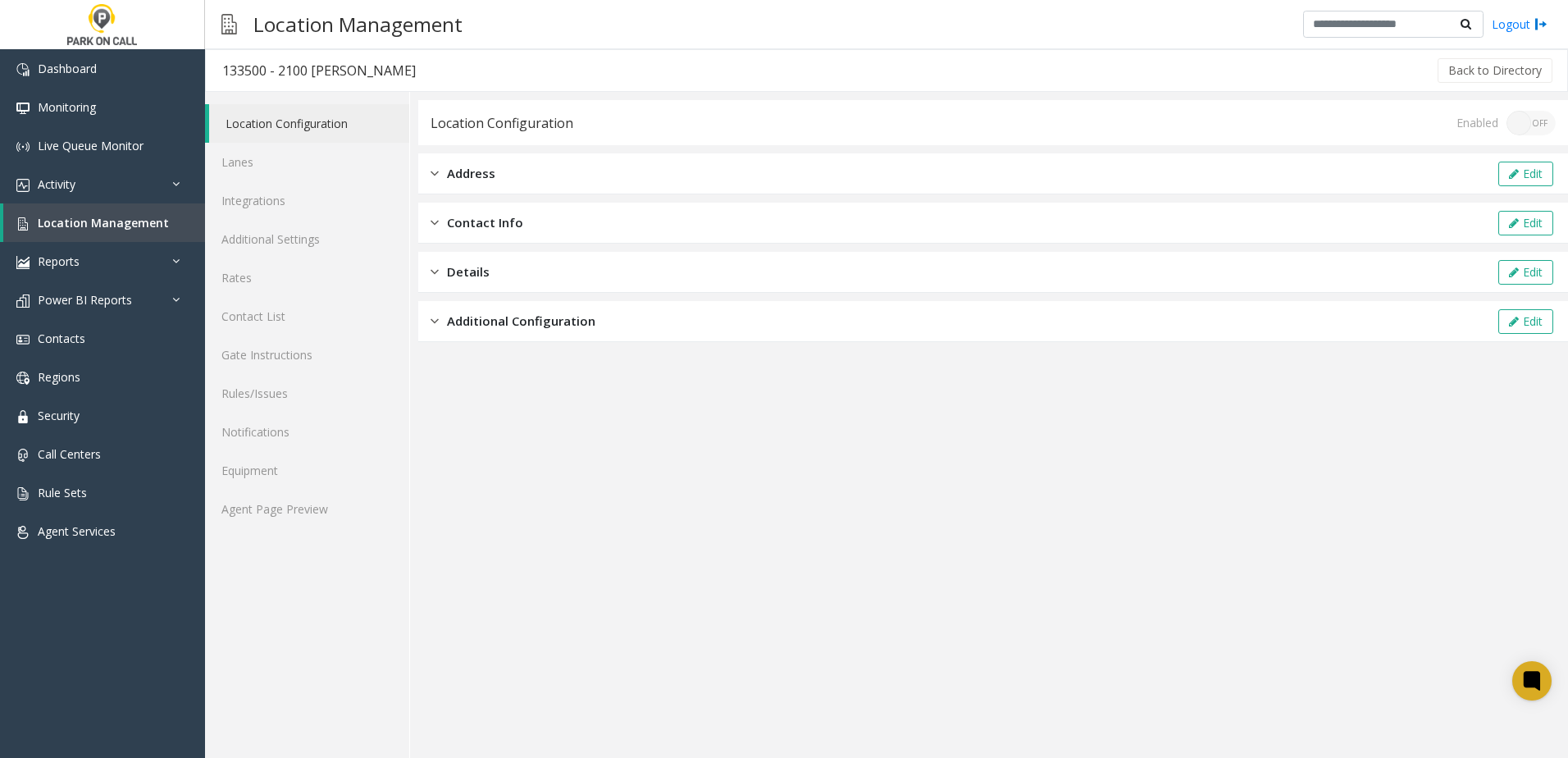
click at [694, 357] on app-location-configuration "Location Configuration Enabled ON OFF Address Edit Contact Info Edit Details Ed…" at bounding box center [993, 429] width 1150 height 658
click at [704, 333] on div "Additional Configuration Edit" at bounding box center [993, 321] width 1150 height 41
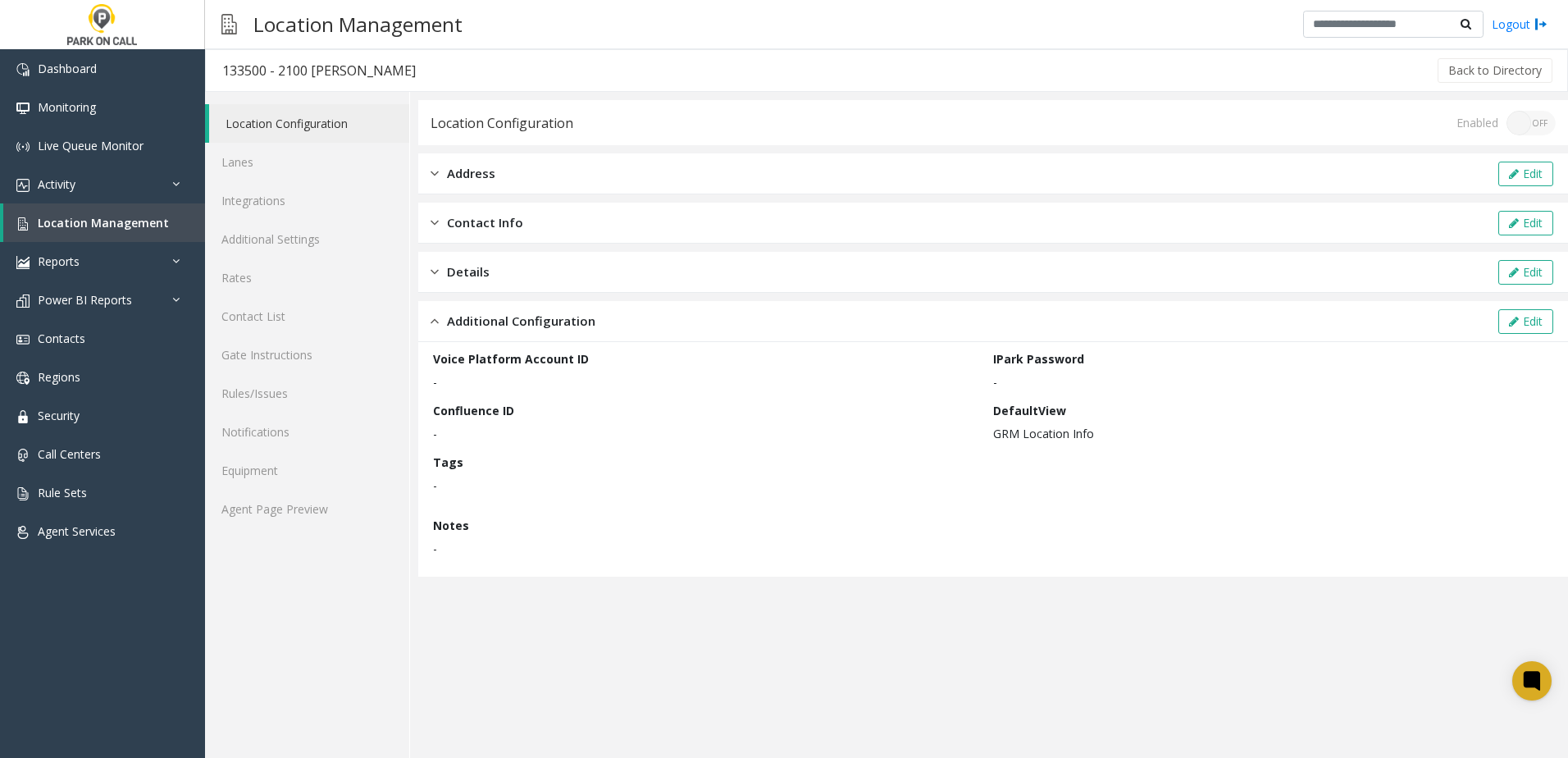
click at [702, 371] on div "Voice Platform Account ID -" at bounding box center [713, 370] width 561 height 40
click at [98, 236] on link "Location Management" at bounding box center [105, 222] width 202 height 38
